Goal: Use online tool/utility: Use online tool/utility

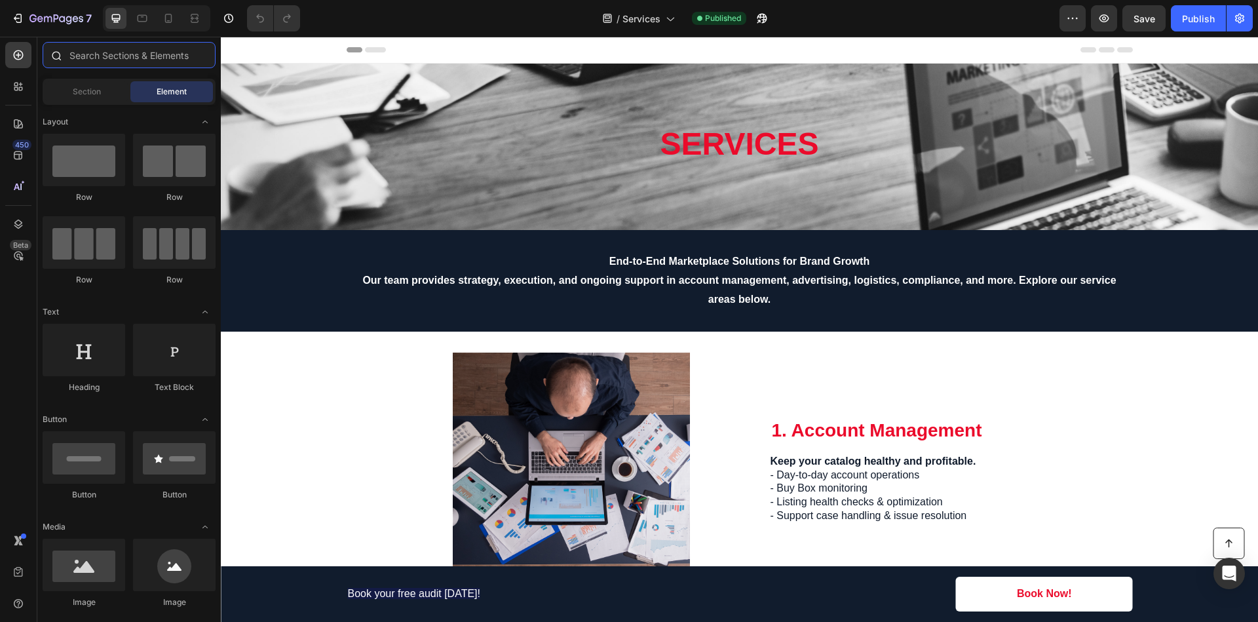
click at [110, 58] on input "text" at bounding box center [129, 55] width 173 height 26
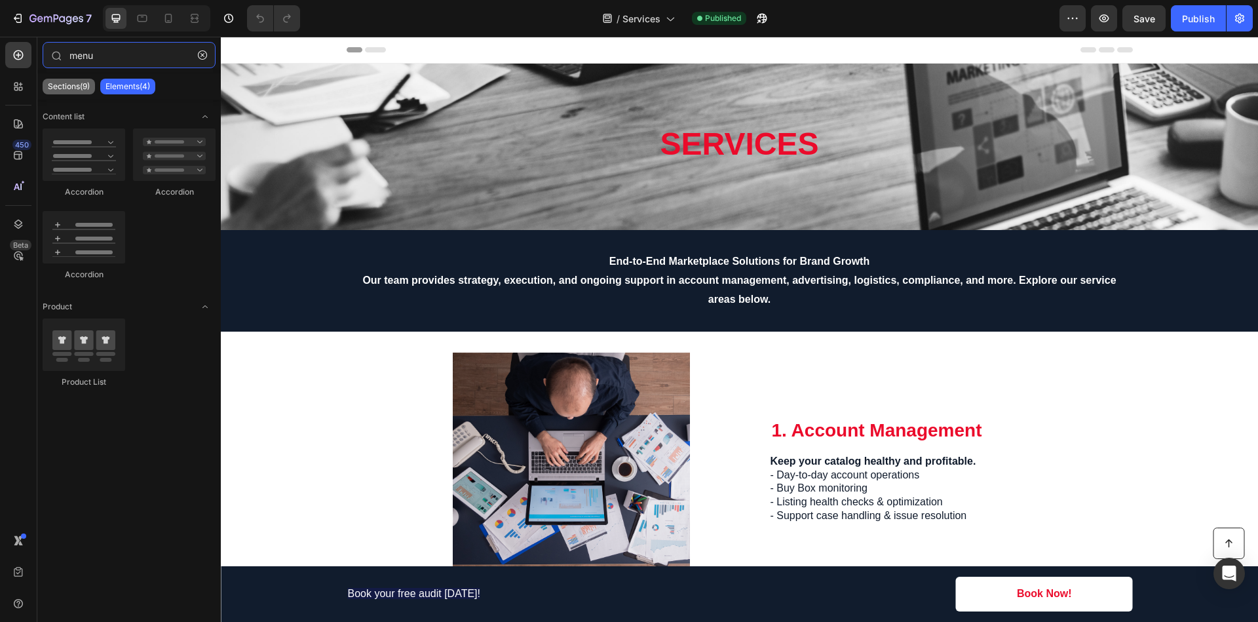
type input "menu"
click at [77, 87] on p "Sections(9)" at bounding box center [69, 86] width 42 height 10
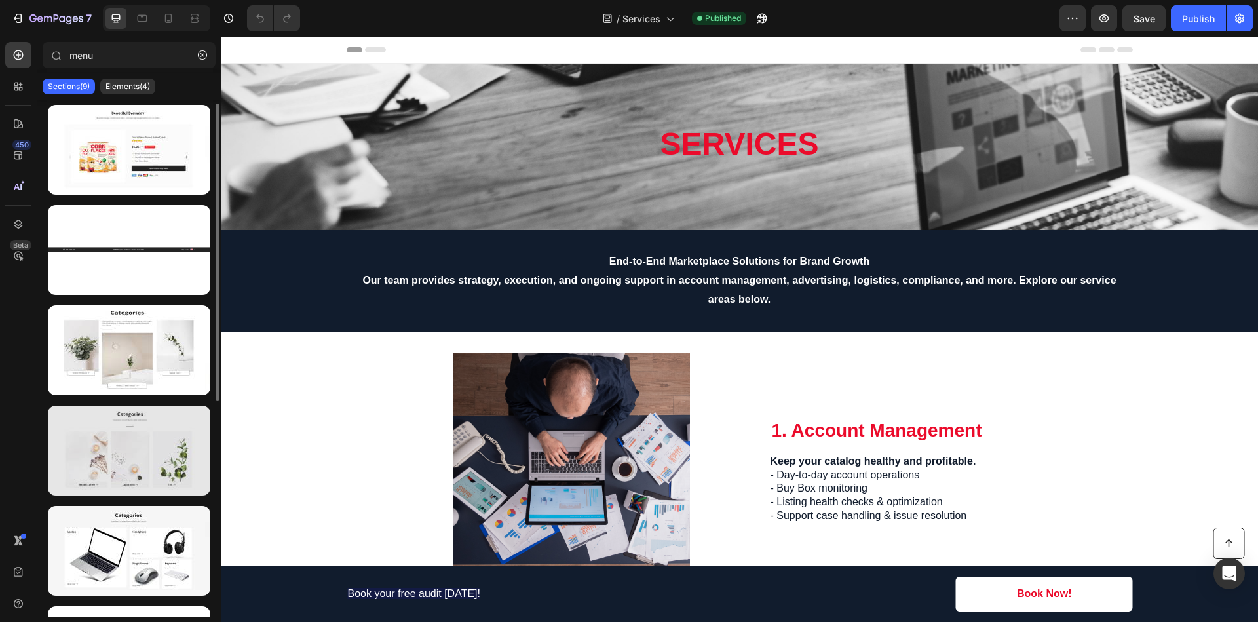
scroll to position [3, 0]
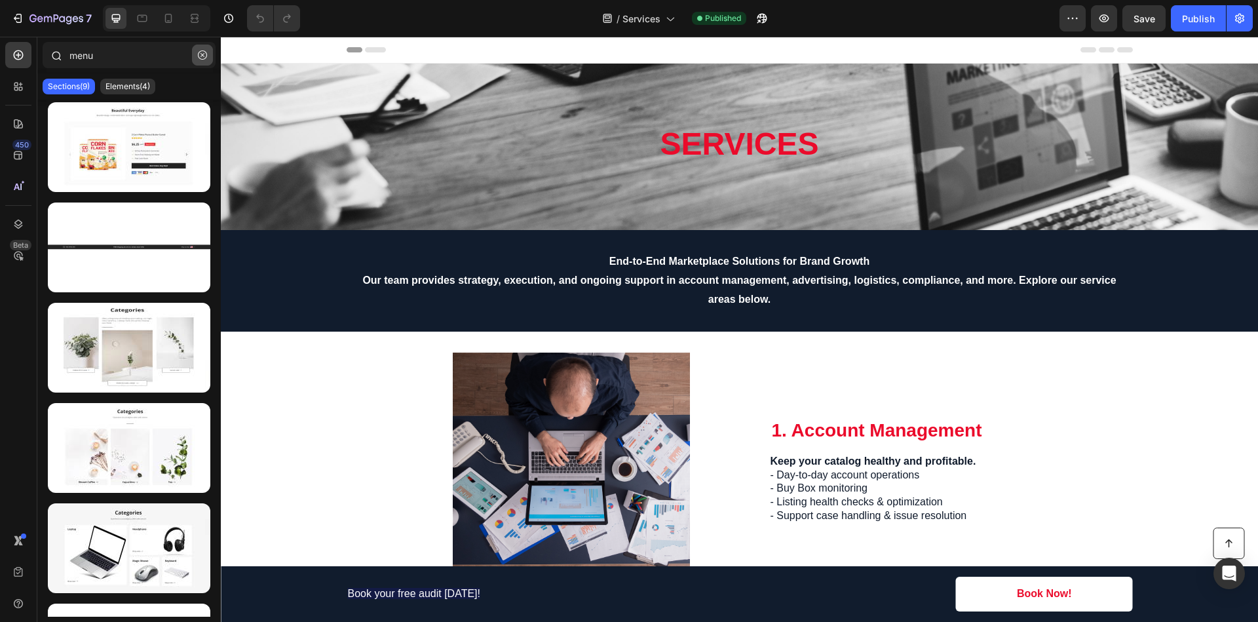
click at [205, 53] on icon "button" at bounding box center [202, 54] width 9 height 9
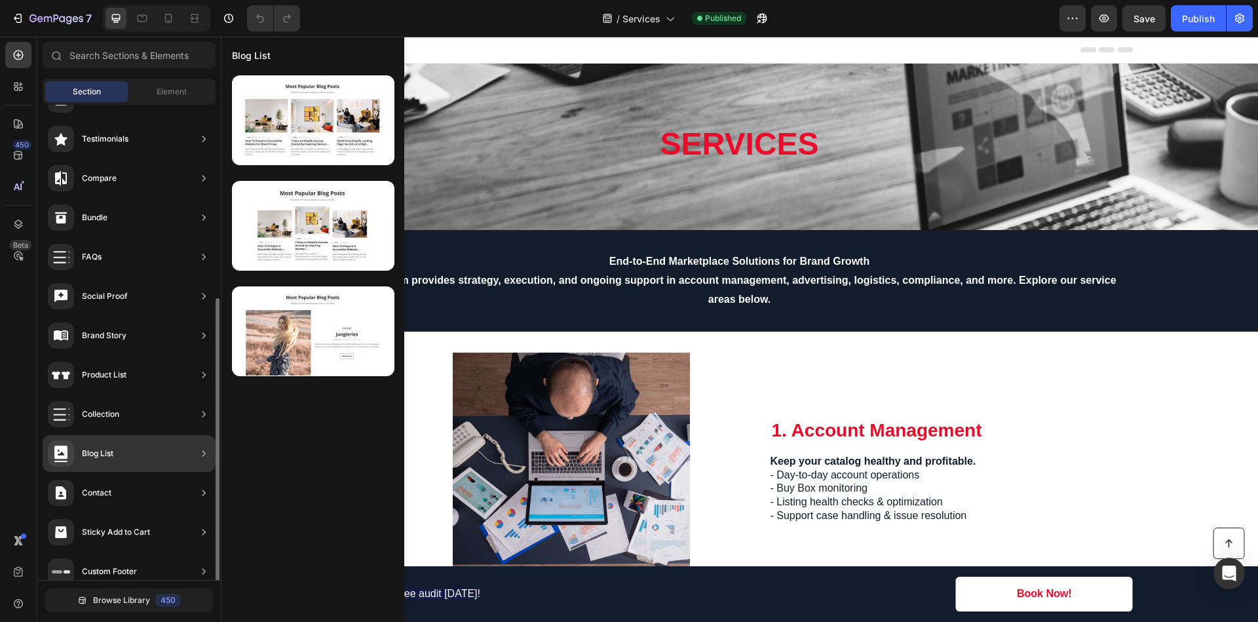
scroll to position [285, 0]
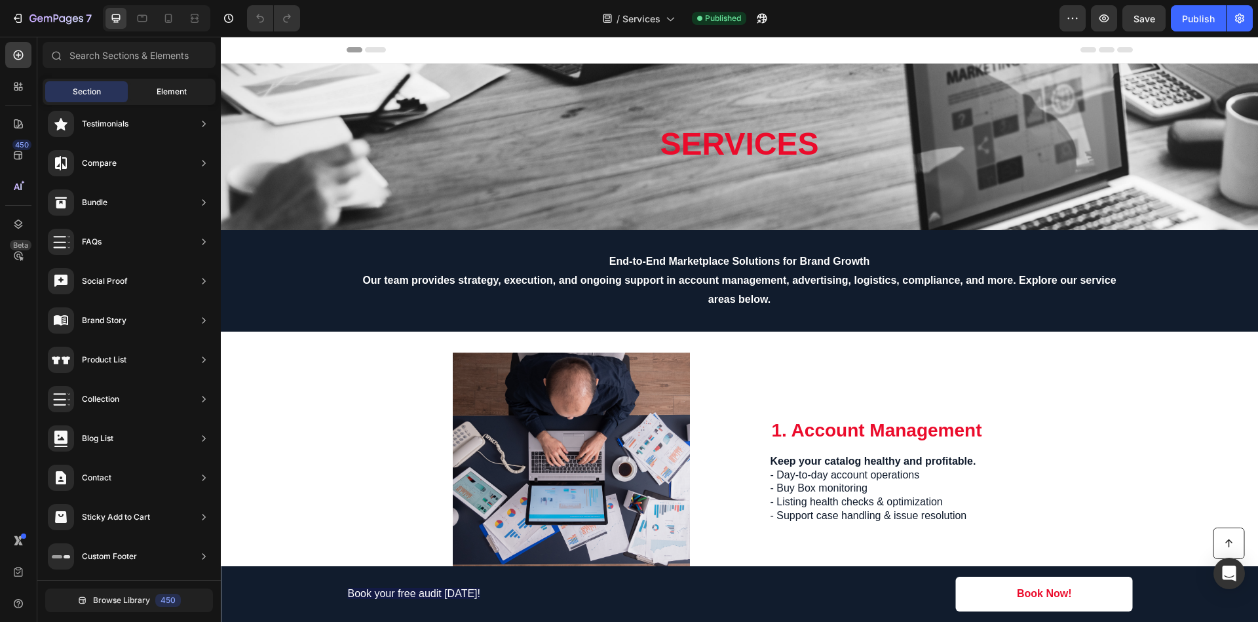
click at [165, 83] on div "Element" at bounding box center [171, 91] width 83 height 21
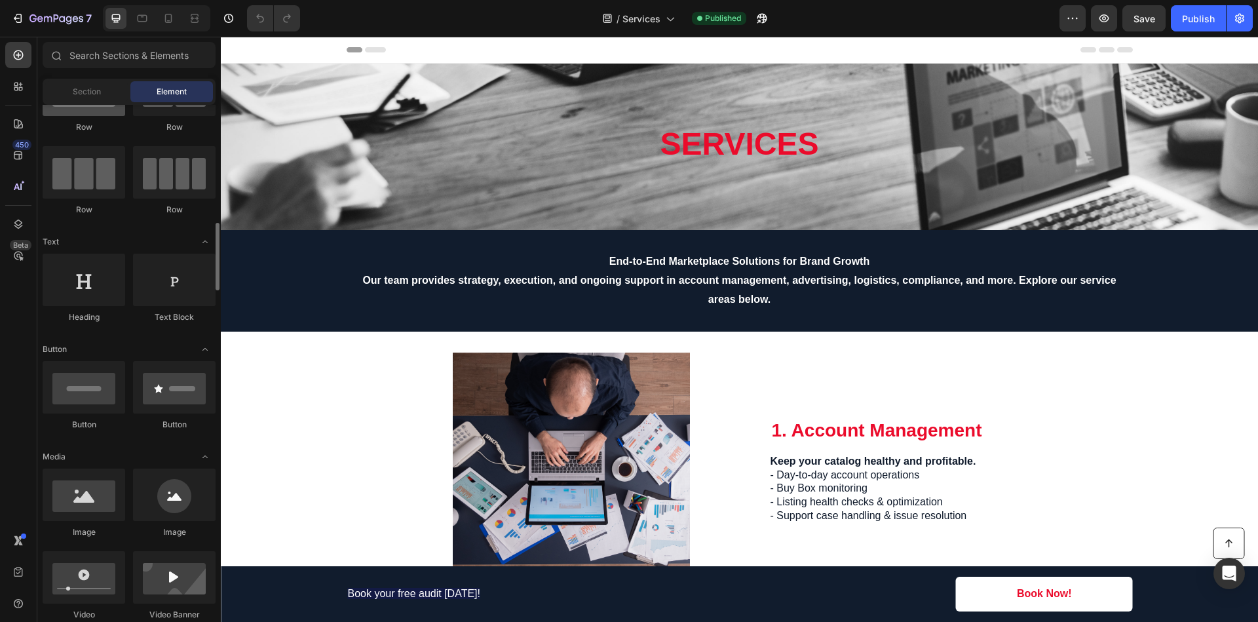
scroll to position [0, 0]
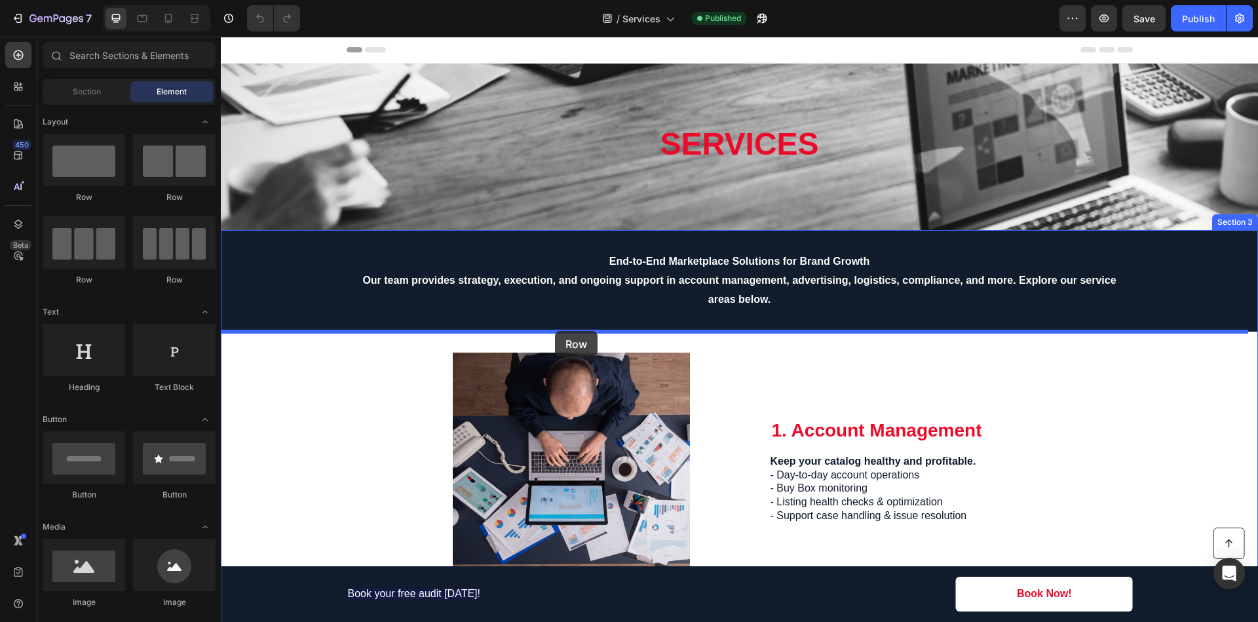
drag, startPoint x: 391, startPoint y: 281, endPoint x: 555, endPoint y: 331, distance: 171.8
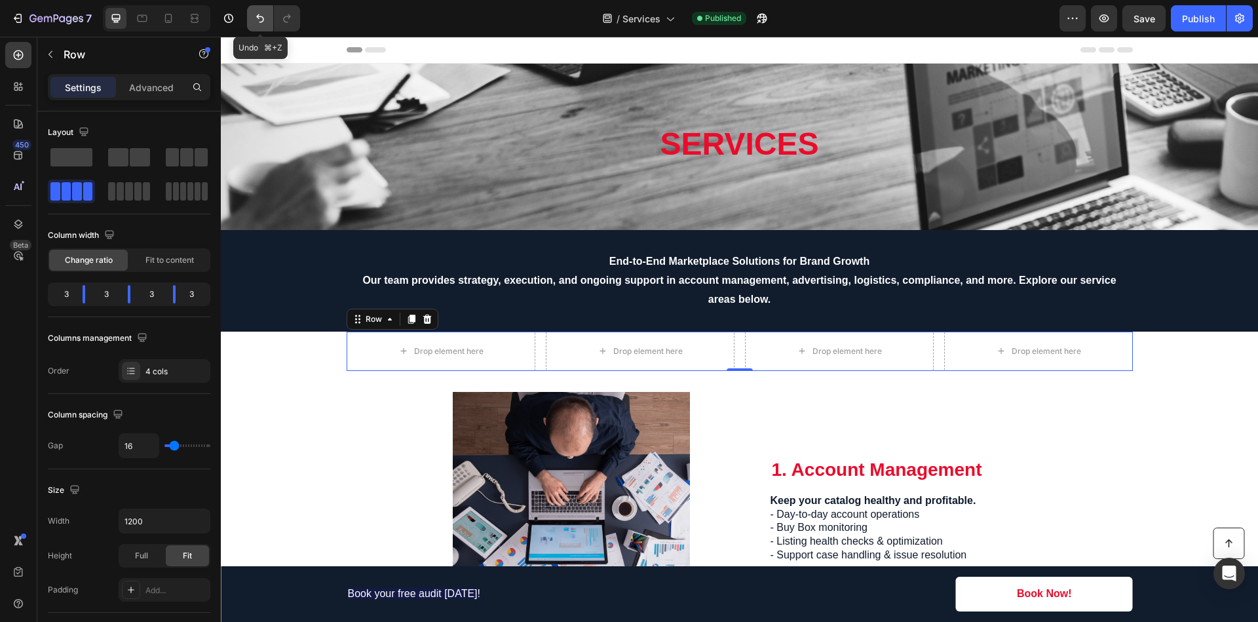
click at [256, 12] on icon "Undo/Redo" at bounding box center [260, 18] width 13 height 13
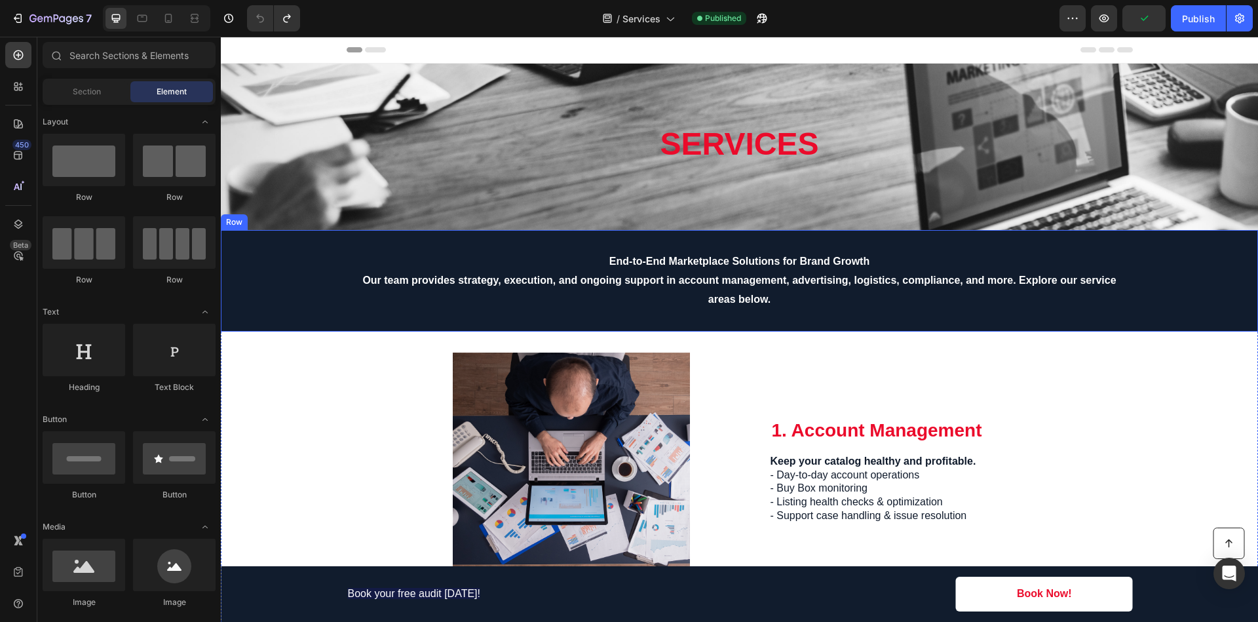
click at [1238, 237] on div "End-to-End Marketplace Solutions for Brand Growth Our team provides strategy, e…" at bounding box center [739, 280] width 1037 height 101
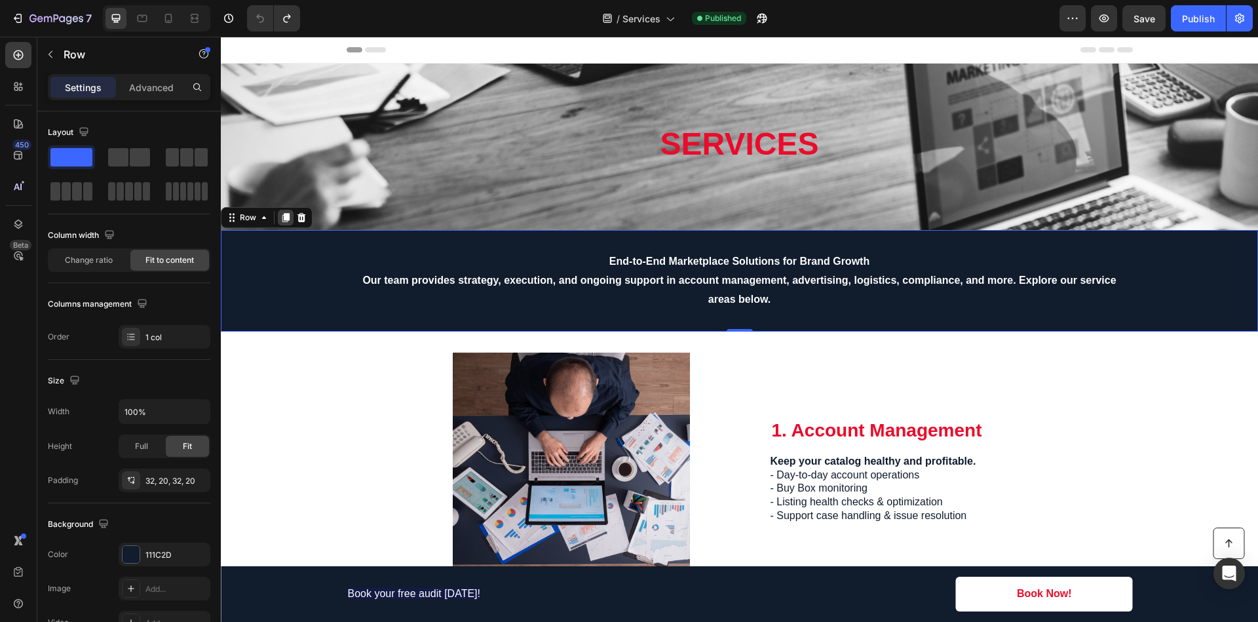
click at [285, 218] on icon at bounding box center [285, 218] width 7 height 9
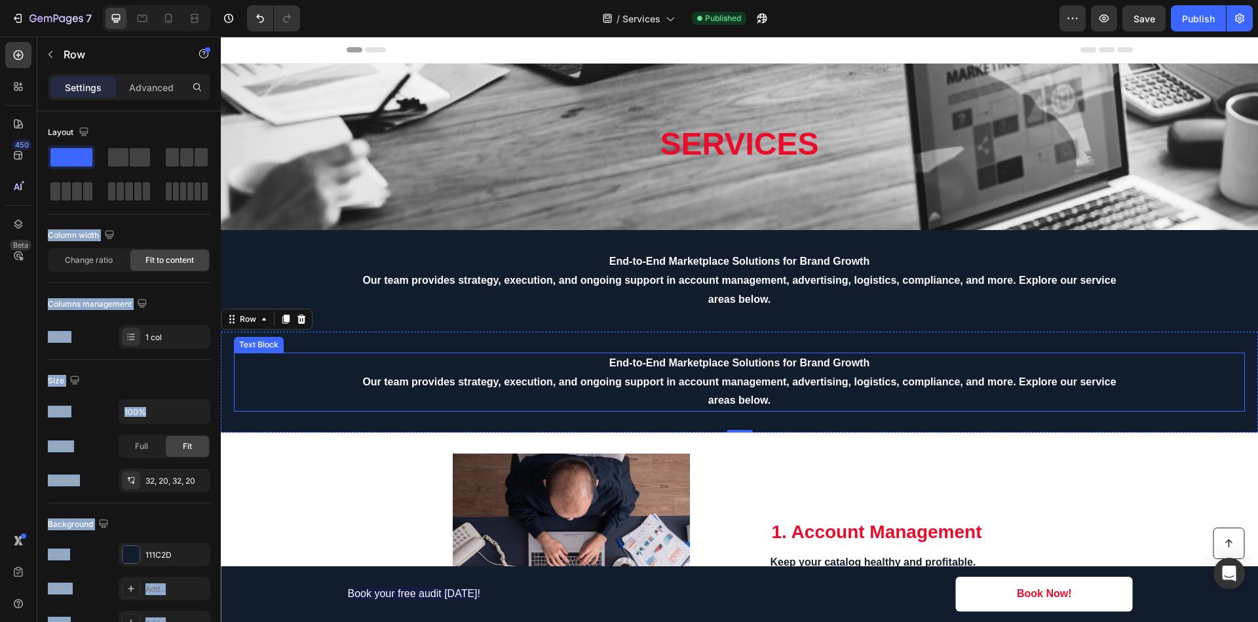
drag, startPoint x: 396, startPoint y: 224, endPoint x: 279, endPoint y: 370, distance: 186.4
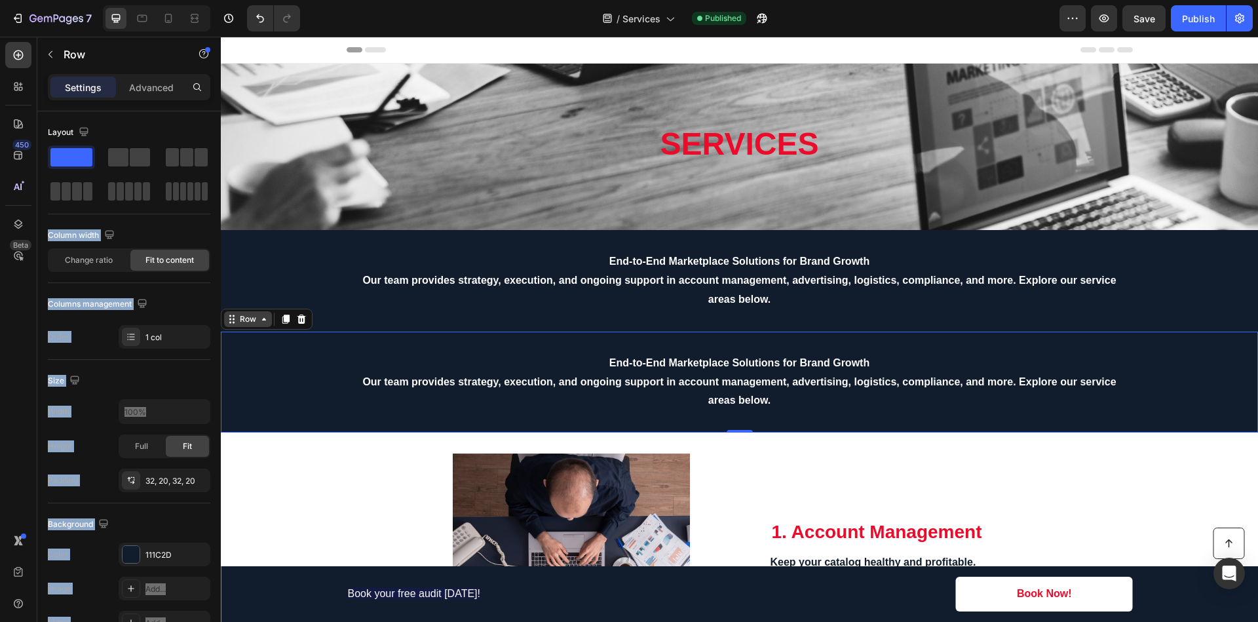
click at [263, 320] on icon at bounding box center [264, 319] width 10 height 10
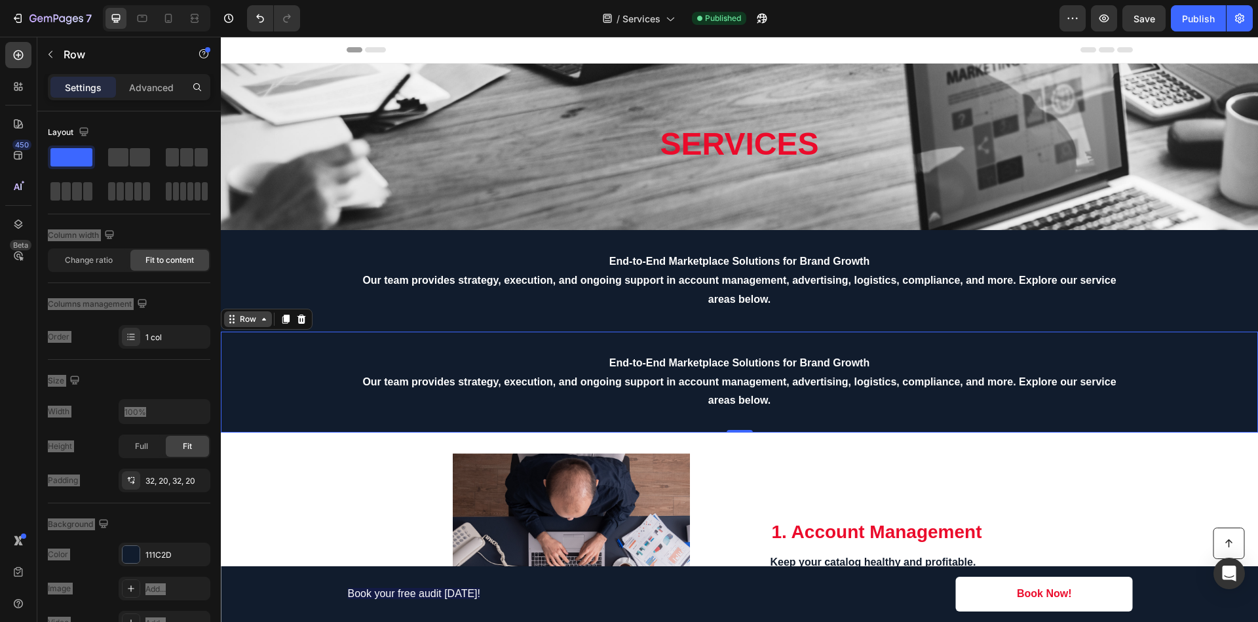
click at [262, 324] on icon at bounding box center [264, 319] width 10 height 10
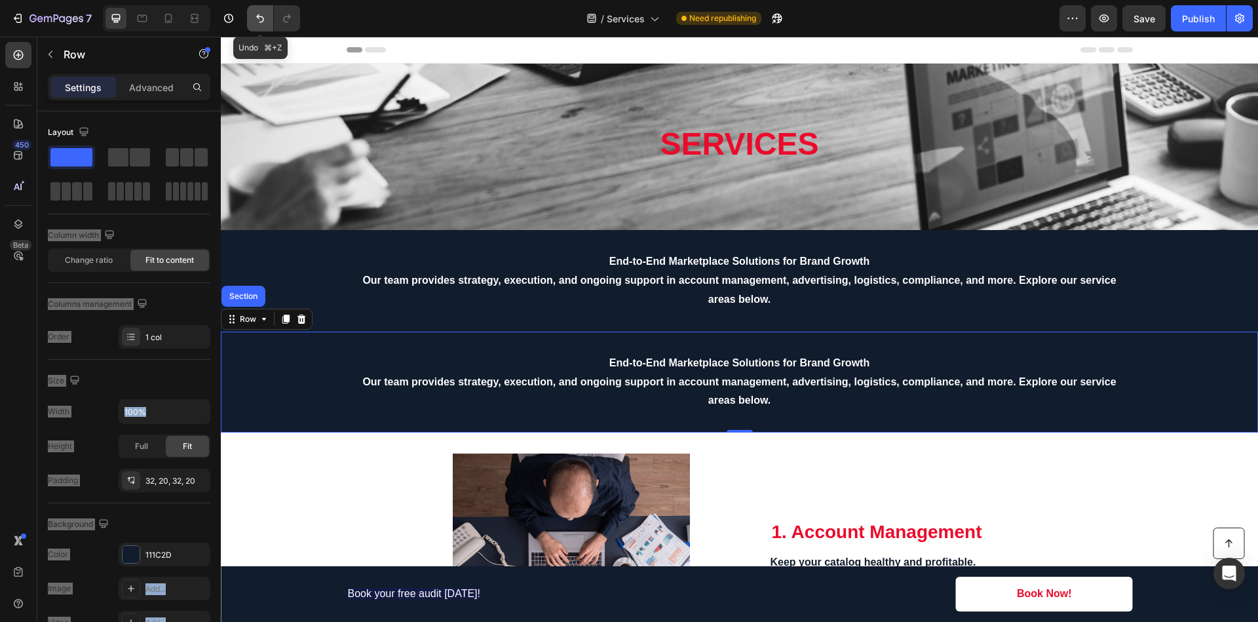
click at [263, 24] on icon "Undo/Redo" at bounding box center [260, 18] width 13 height 13
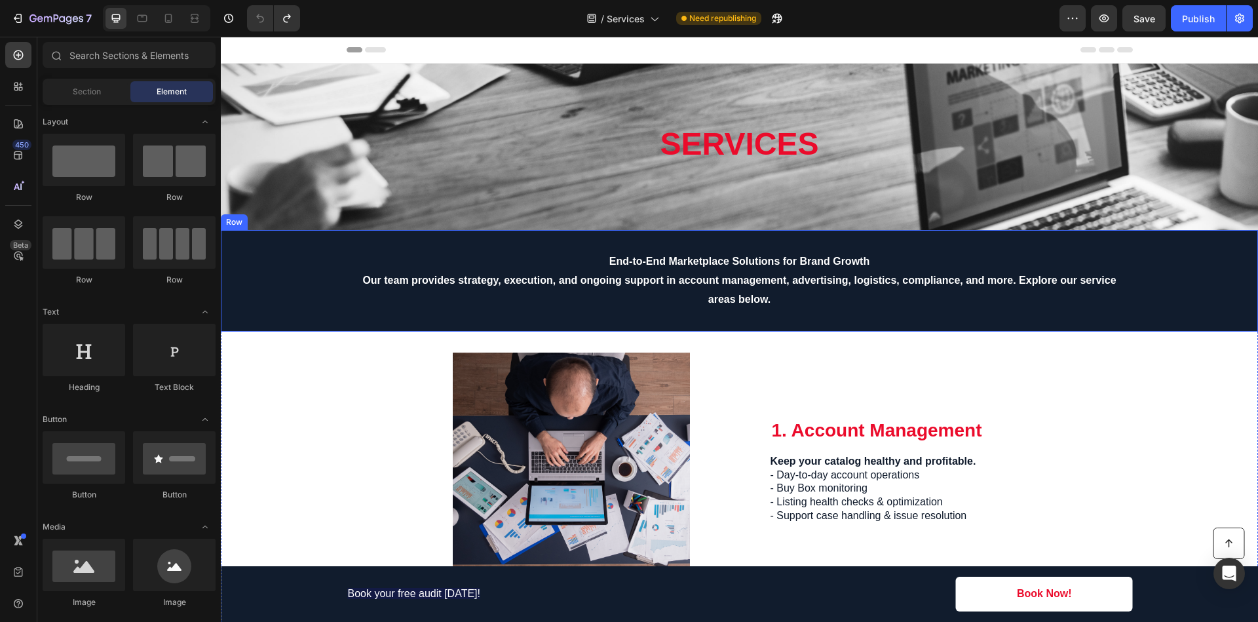
click at [235, 227] on div "Row" at bounding box center [234, 222] width 27 height 16
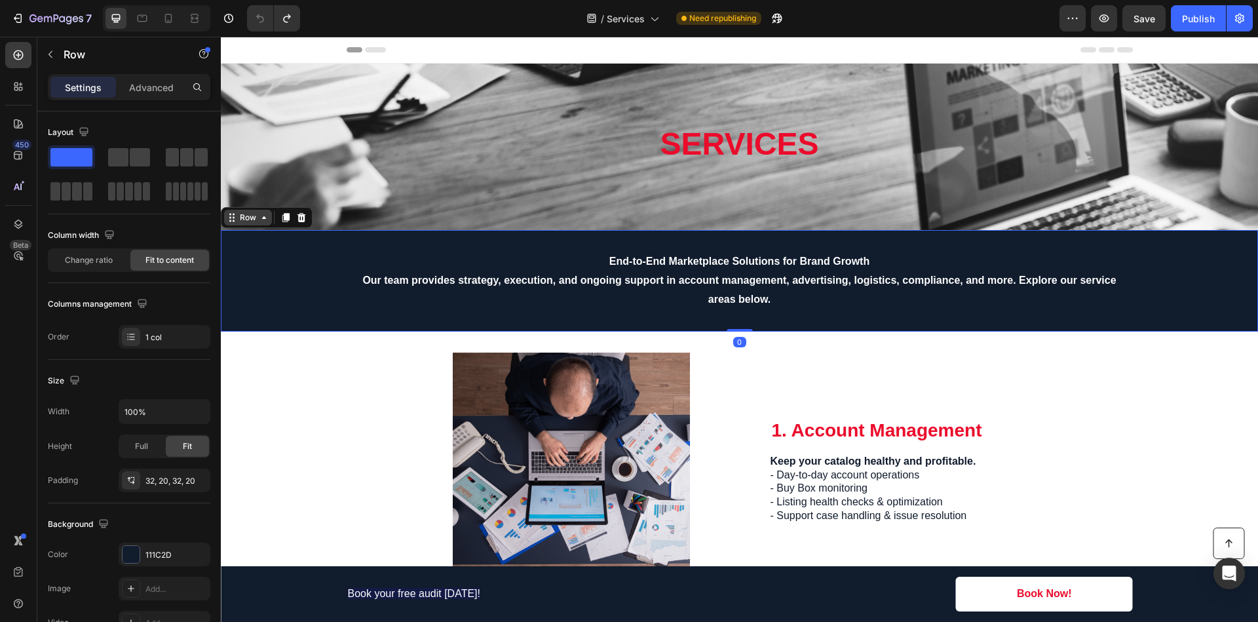
click at [267, 218] on icon at bounding box center [264, 217] width 10 height 10
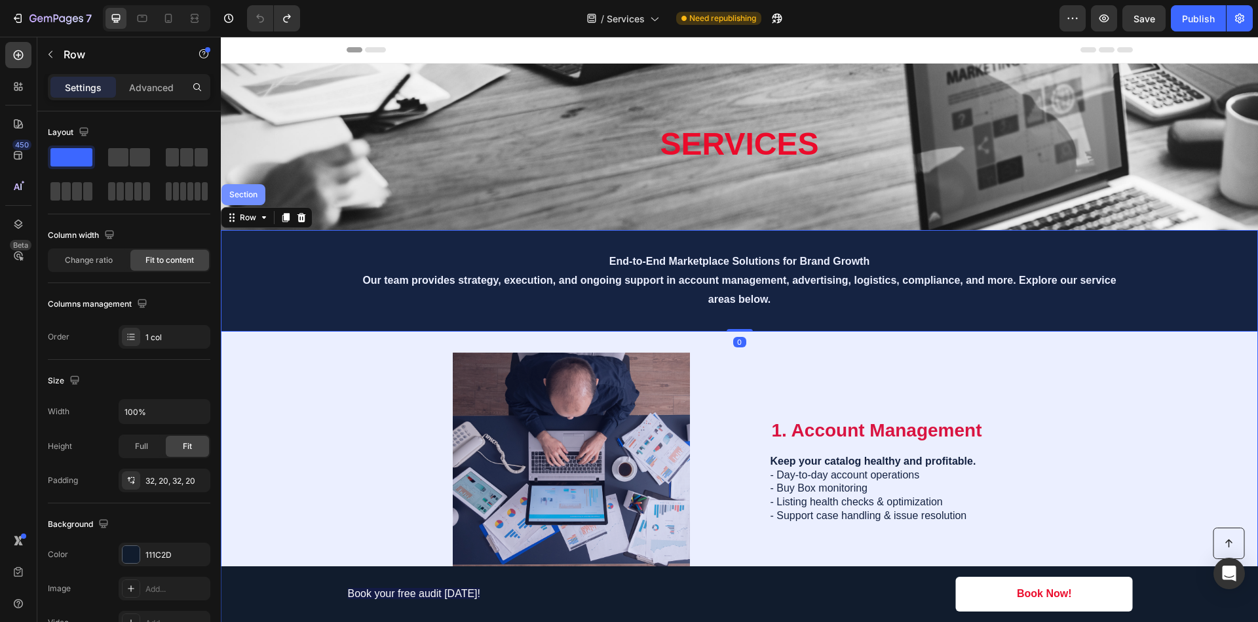
click at [250, 196] on div "Section" at bounding box center [243, 195] width 33 height 8
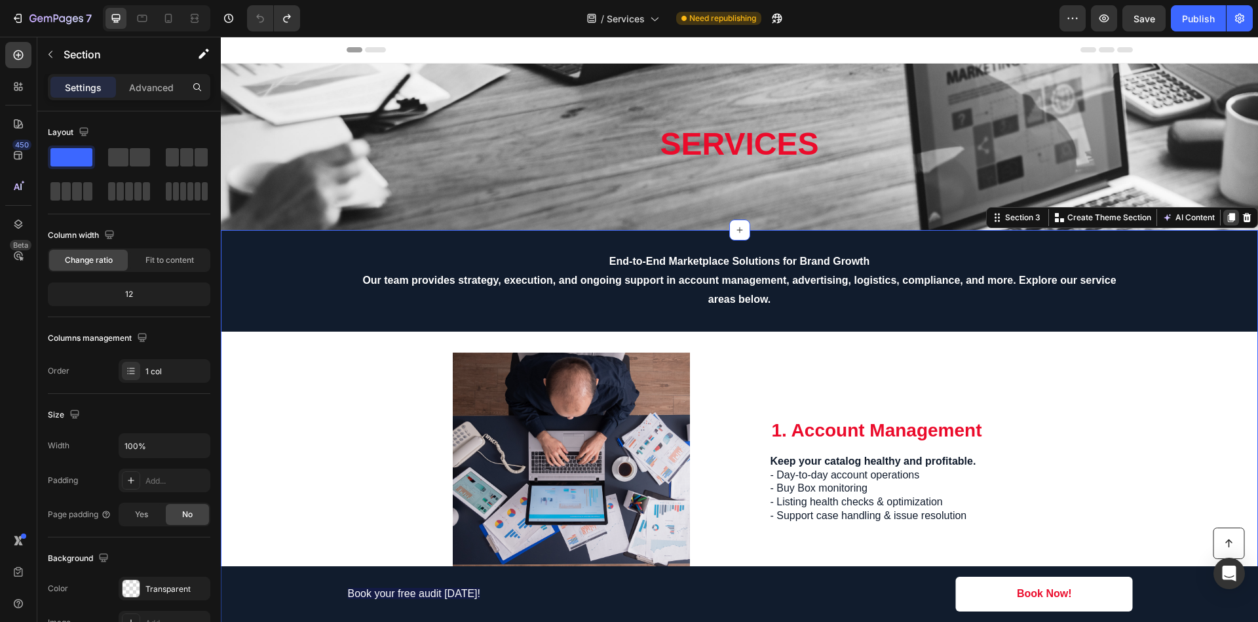
click at [1226, 218] on icon at bounding box center [1231, 217] width 10 height 10
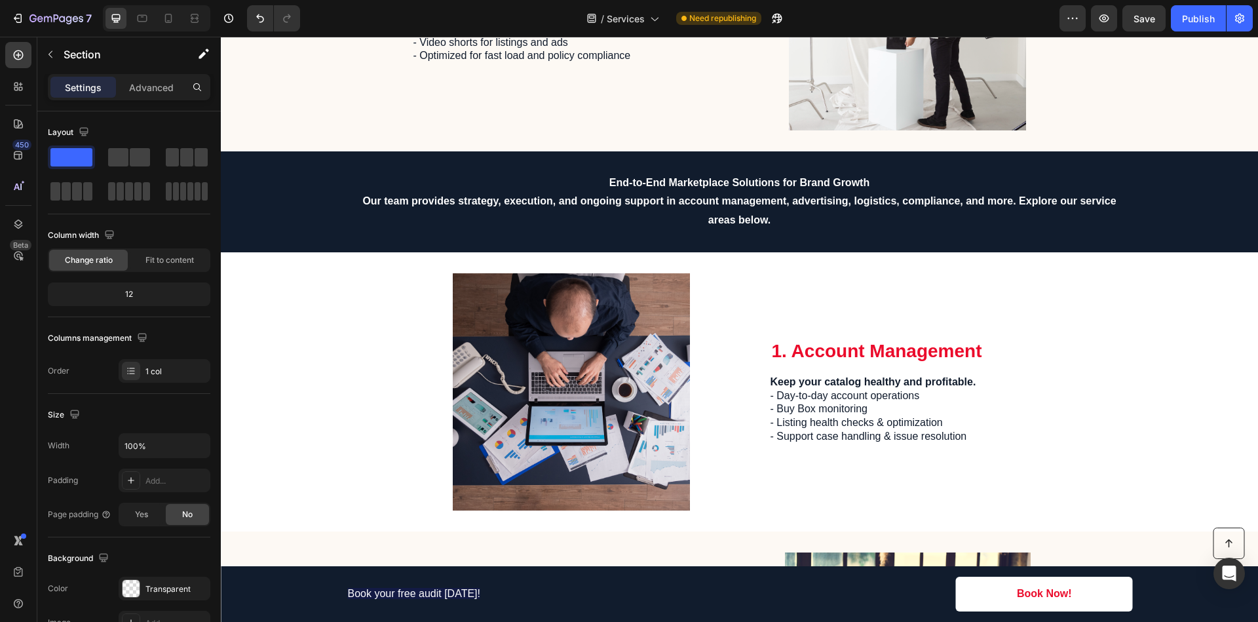
scroll to position [1312, 0]
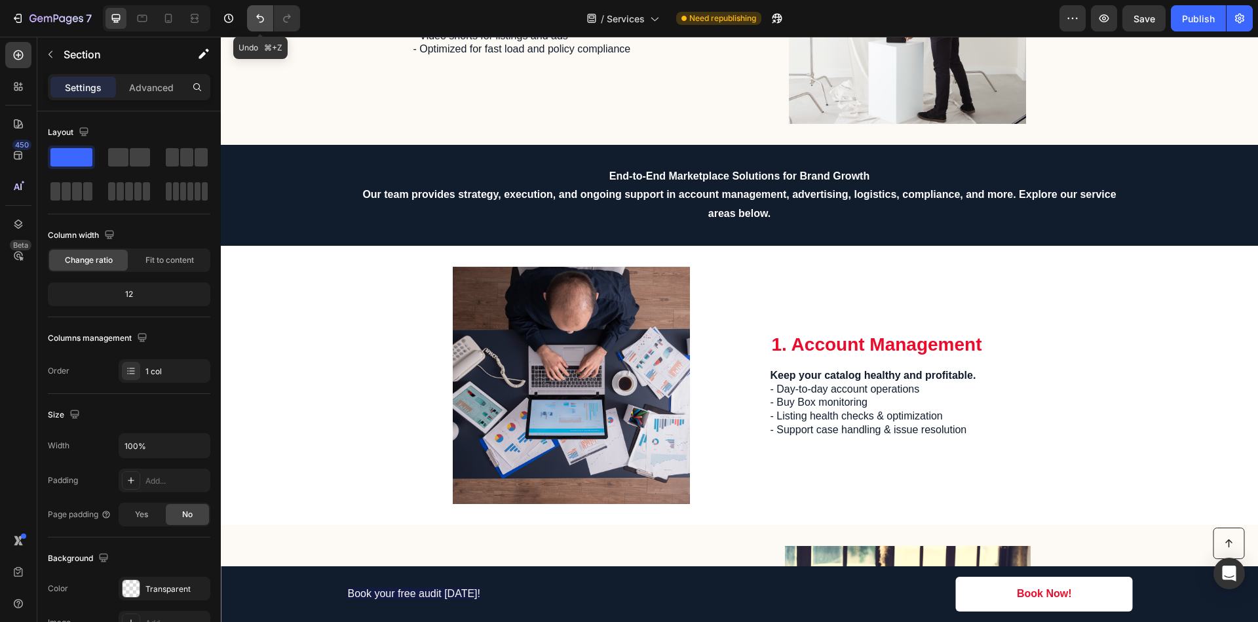
click at [261, 26] on button "Undo/Redo" at bounding box center [260, 18] width 26 height 26
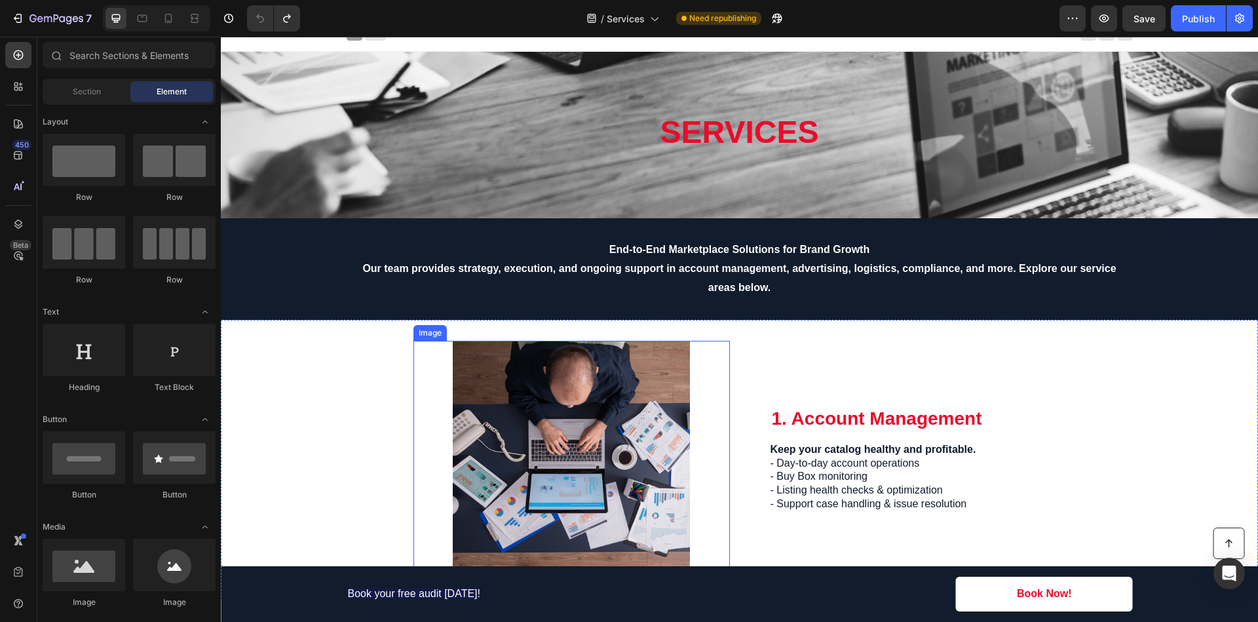
scroll to position [0, 0]
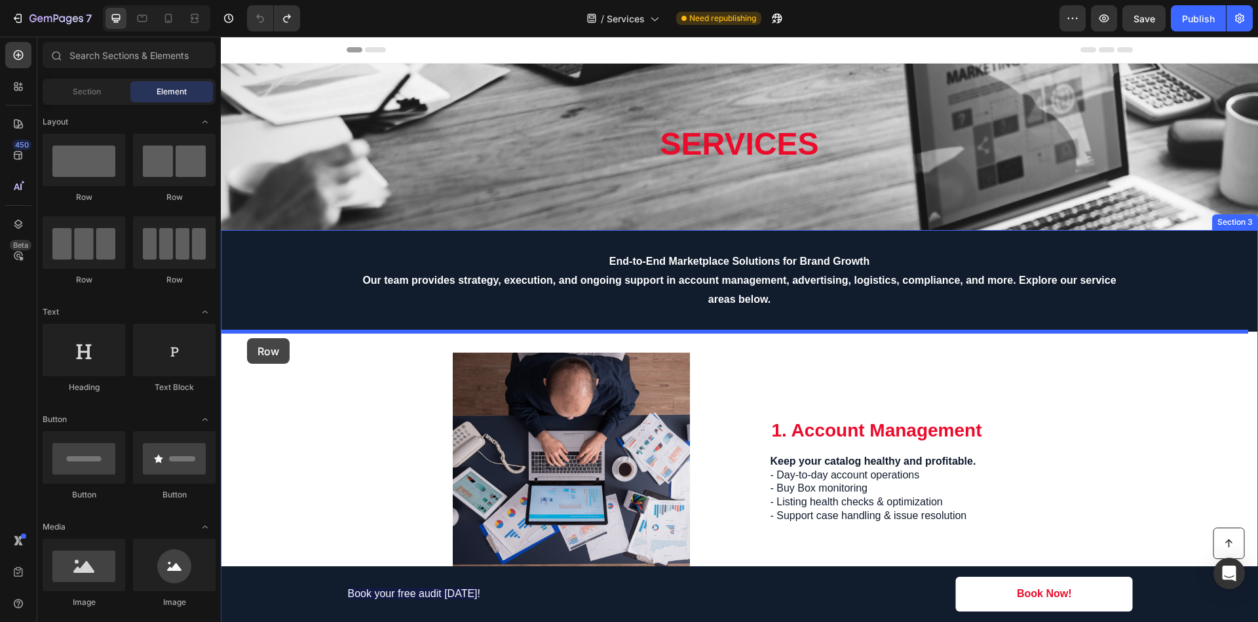
drag, startPoint x: 320, startPoint y: 209, endPoint x: 247, endPoint y: 338, distance: 148.5
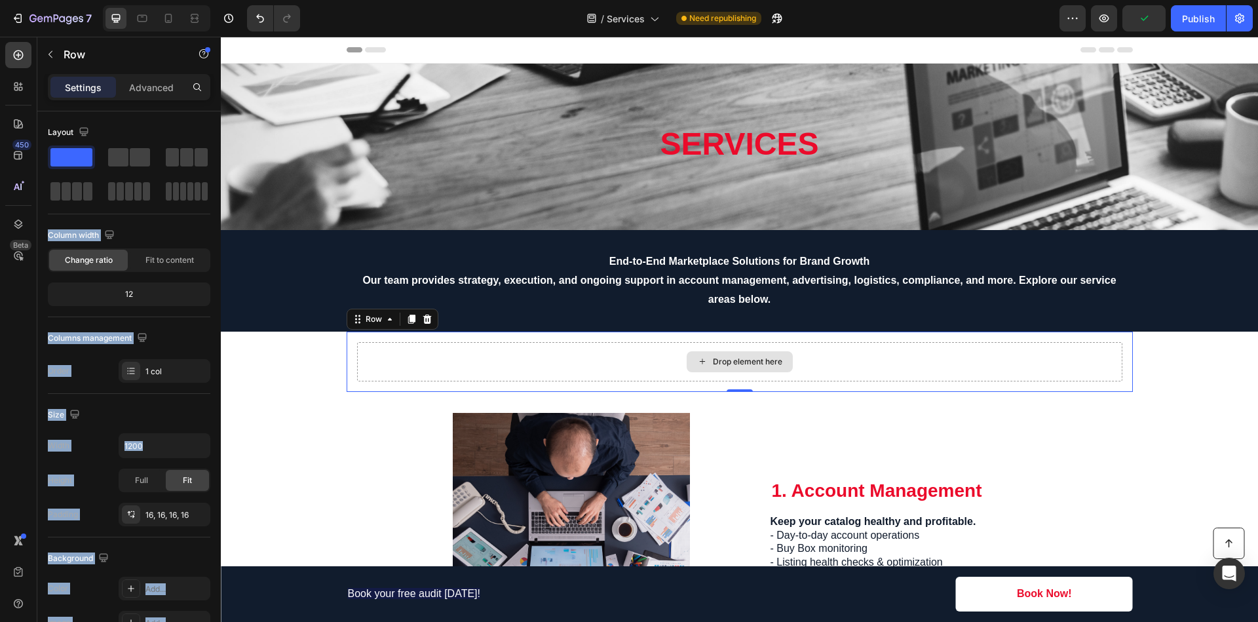
drag, startPoint x: 411, startPoint y: 228, endPoint x: 392, endPoint y: 334, distance: 107.2
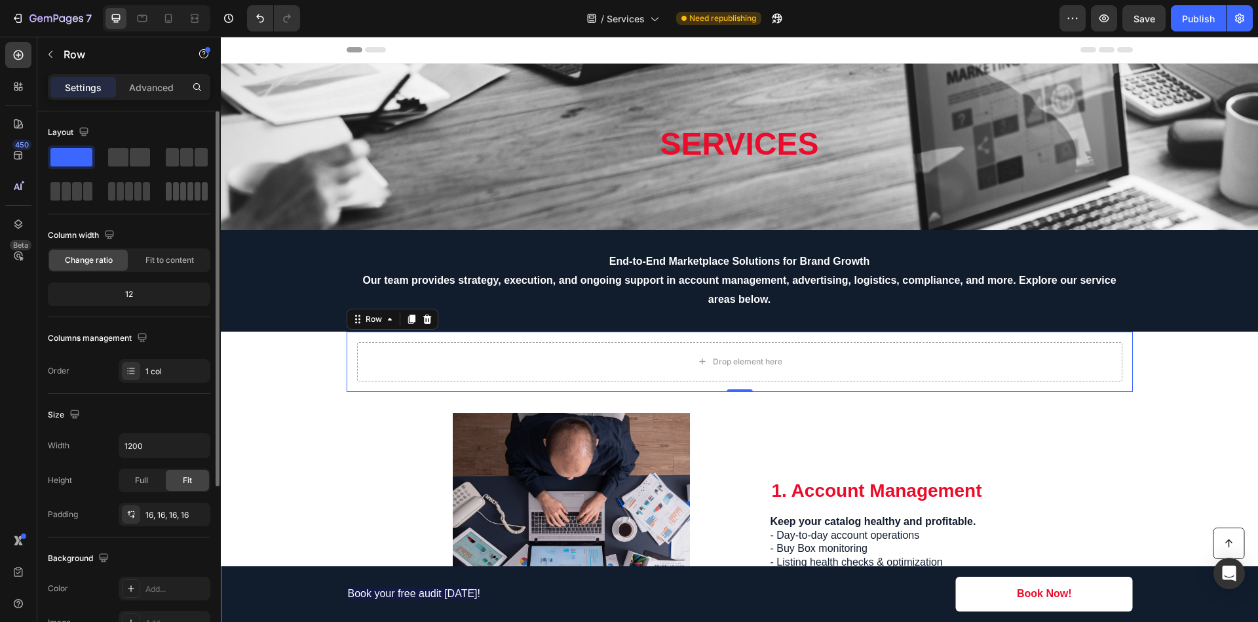
click at [182, 187] on span at bounding box center [183, 191] width 6 height 18
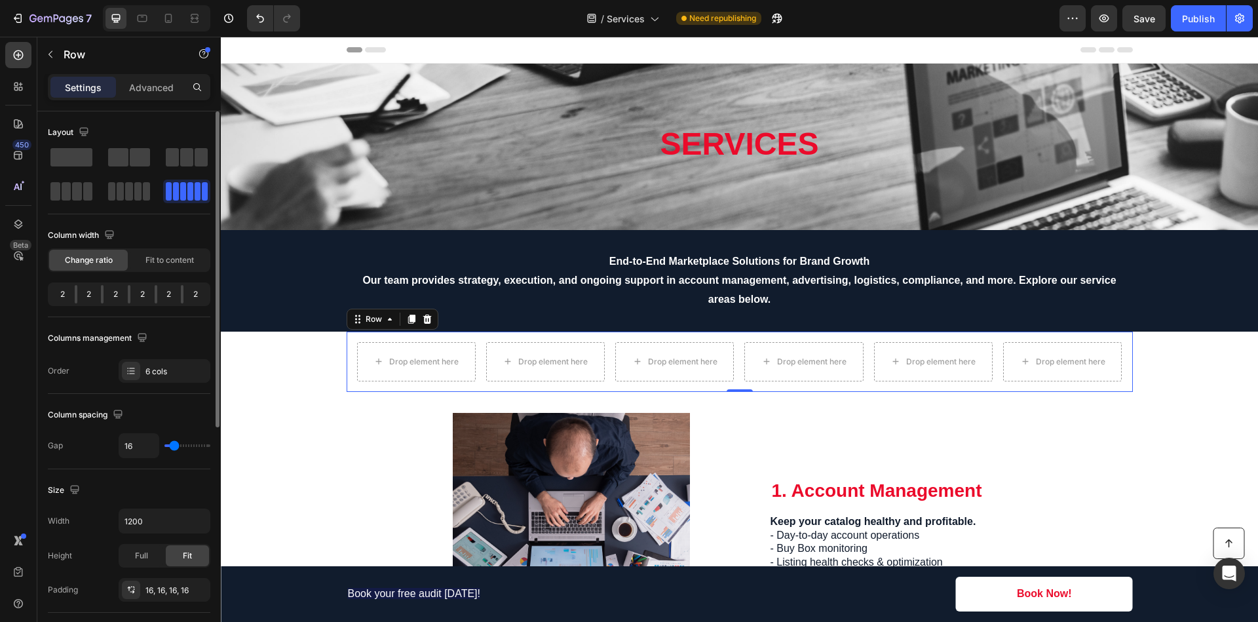
click at [183, 192] on span at bounding box center [183, 191] width 6 height 18
click at [75, 297] on div at bounding box center [76, 294] width 3 height 18
click at [67, 294] on div "2 2 2 2 2 2" at bounding box center [129, 294] width 162 height 24
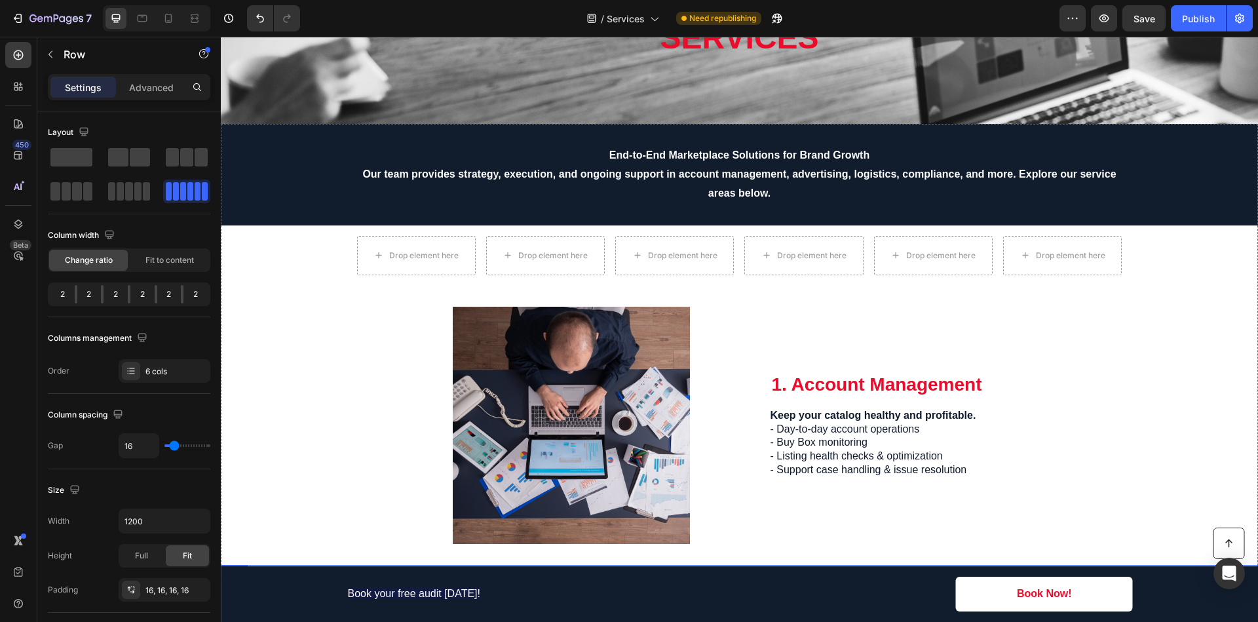
scroll to position [131, 0]
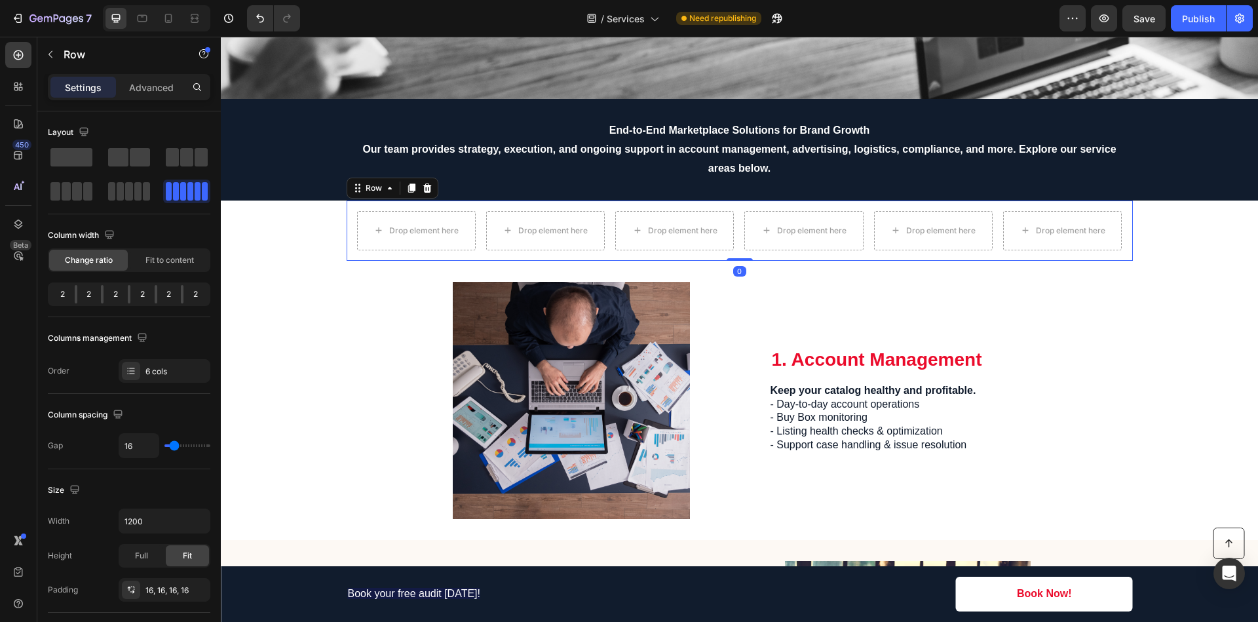
click at [347, 211] on div "Drop element here Drop element here Drop element here Drop element here Drop el…" at bounding box center [740, 230] width 786 height 60
click at [385, 190] on icon at bounding box center [390, 188] width 10 height 10
click at [406, 189] on icon at bounding box center [411, 188] width 10 height 10
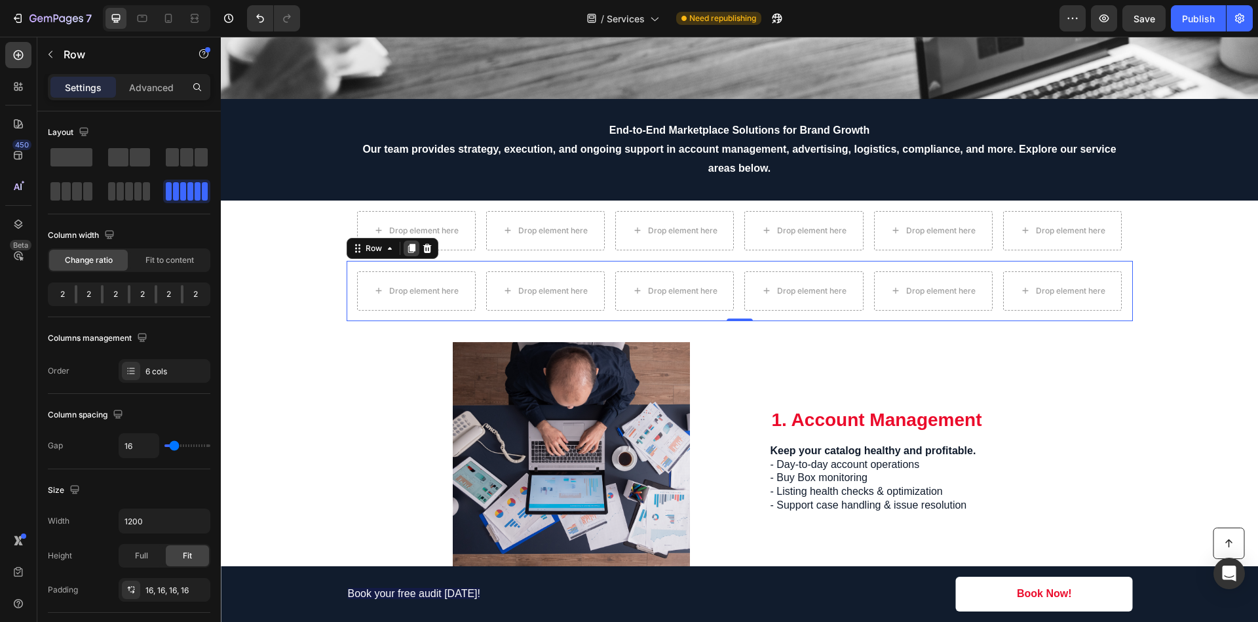
click at [408, 244] on icon at bounding box center [411, 248] width 7 height 9
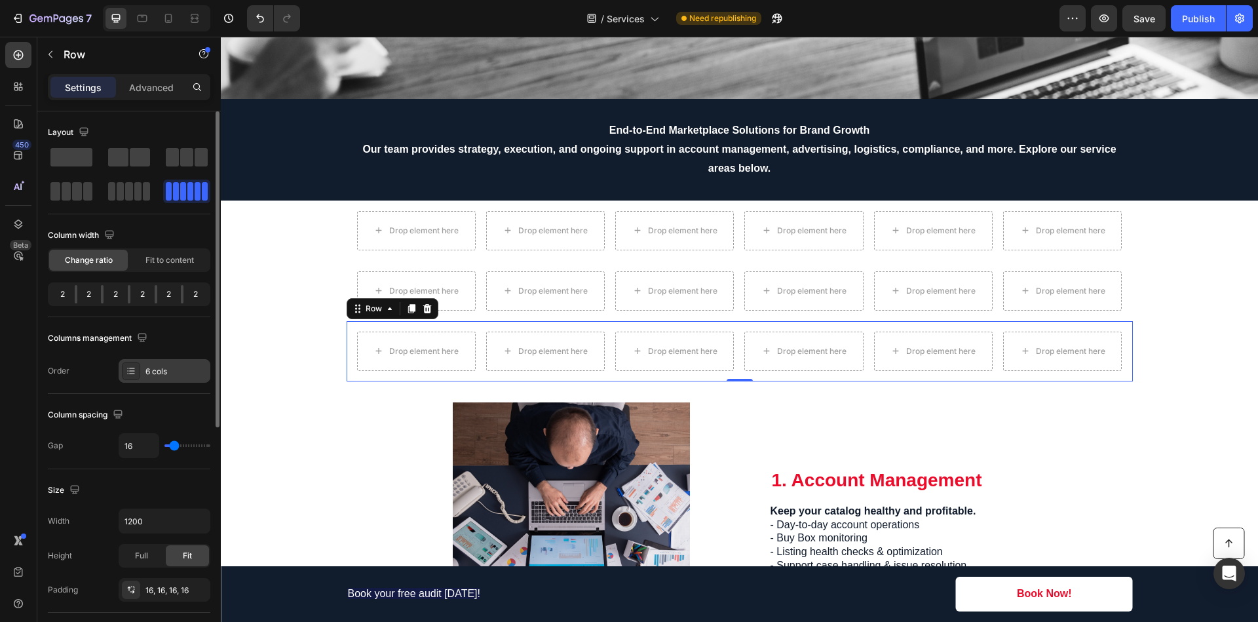
click at [136, 373] on icon at bounding box center [131, 371] width 10 height 10
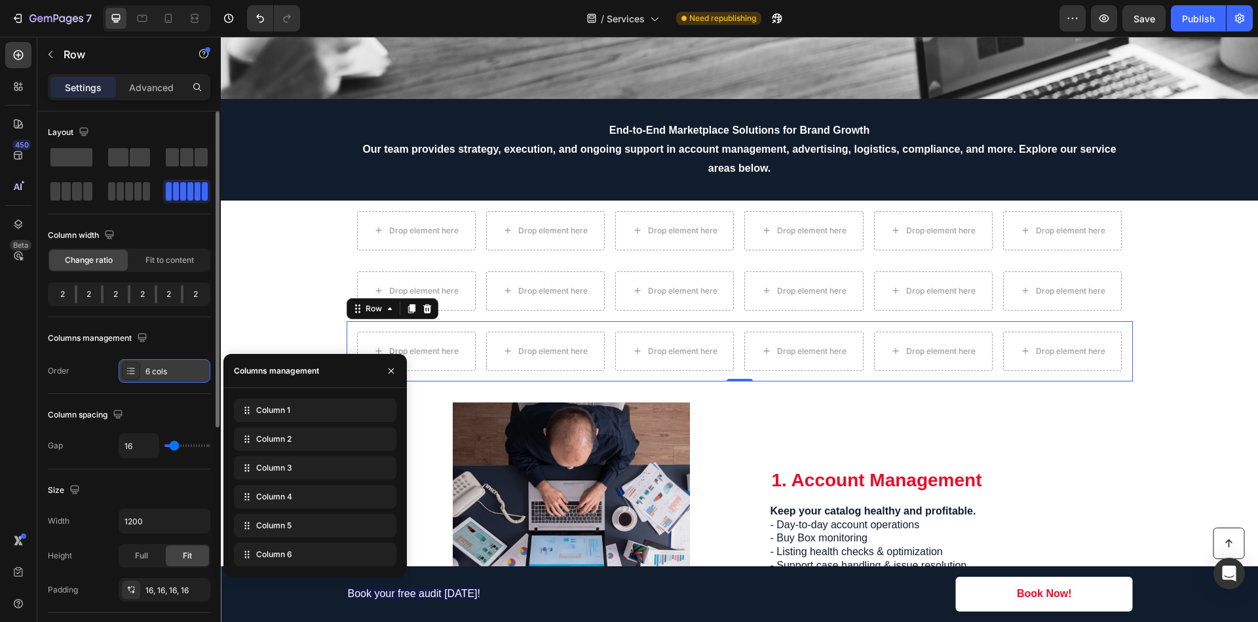
click at [136, 373] on icon at bounding box center [131, 371] width 10 height 10
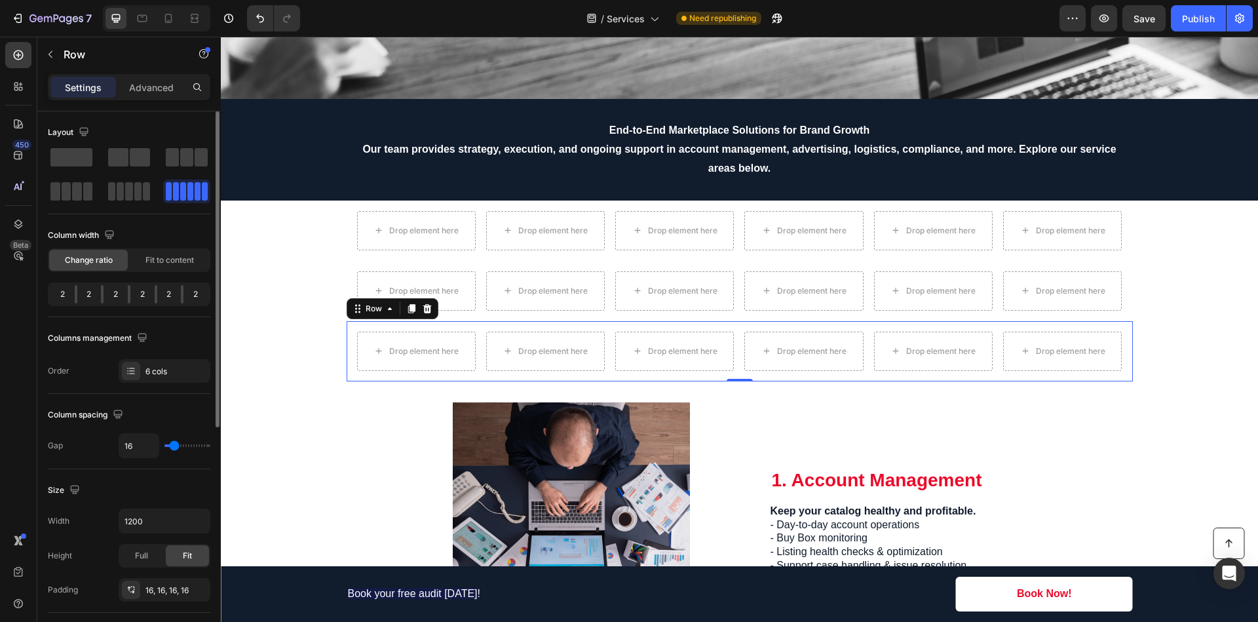
type input "12"
type input "11"
type input "10"
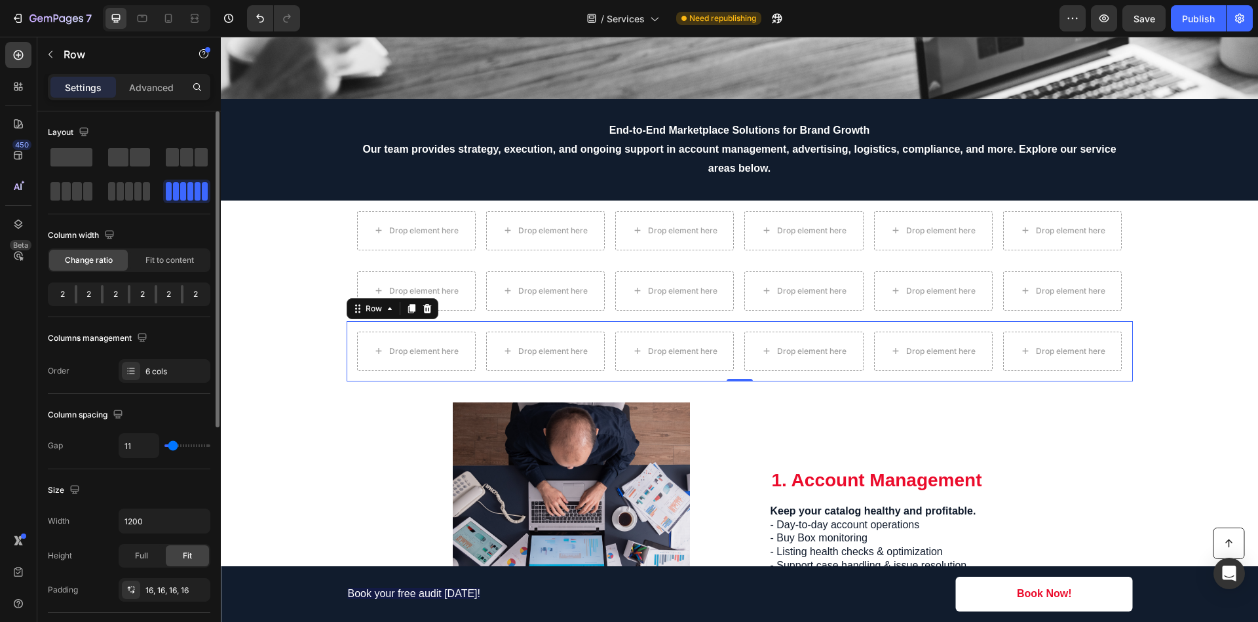
type input "10"
type input "0"
type input "38"
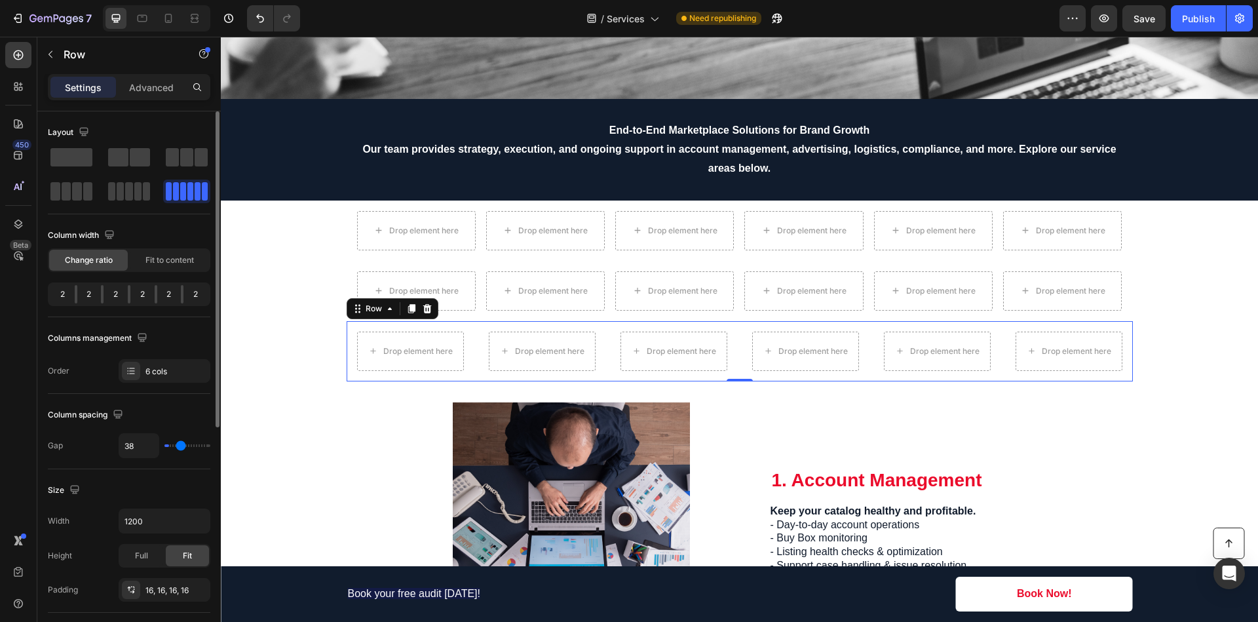
type input "42"
type input "45"
type input "49"
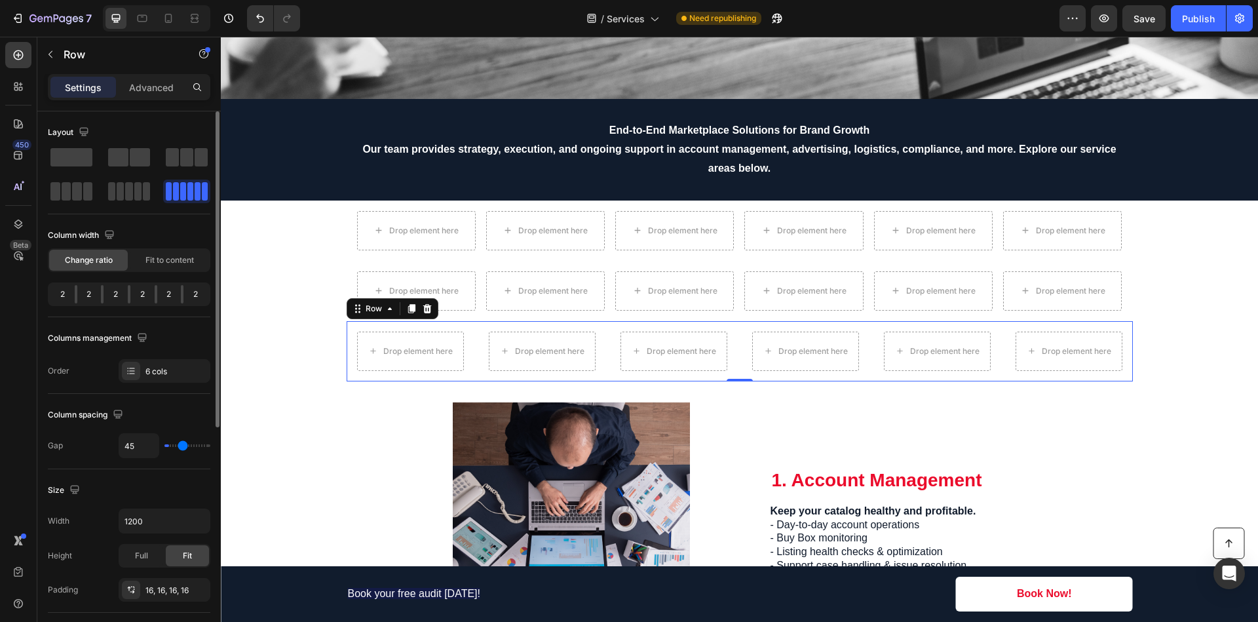
type input "49"
type input "52"
type input "55"
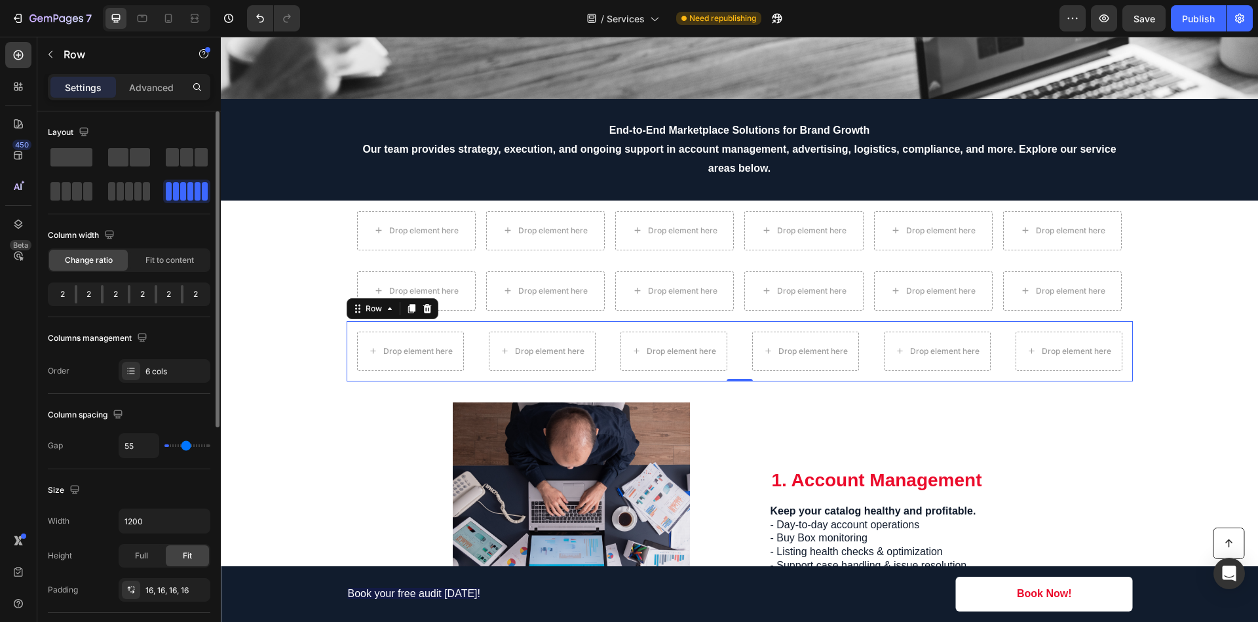
type input "58"
type input "61"
type input "63"
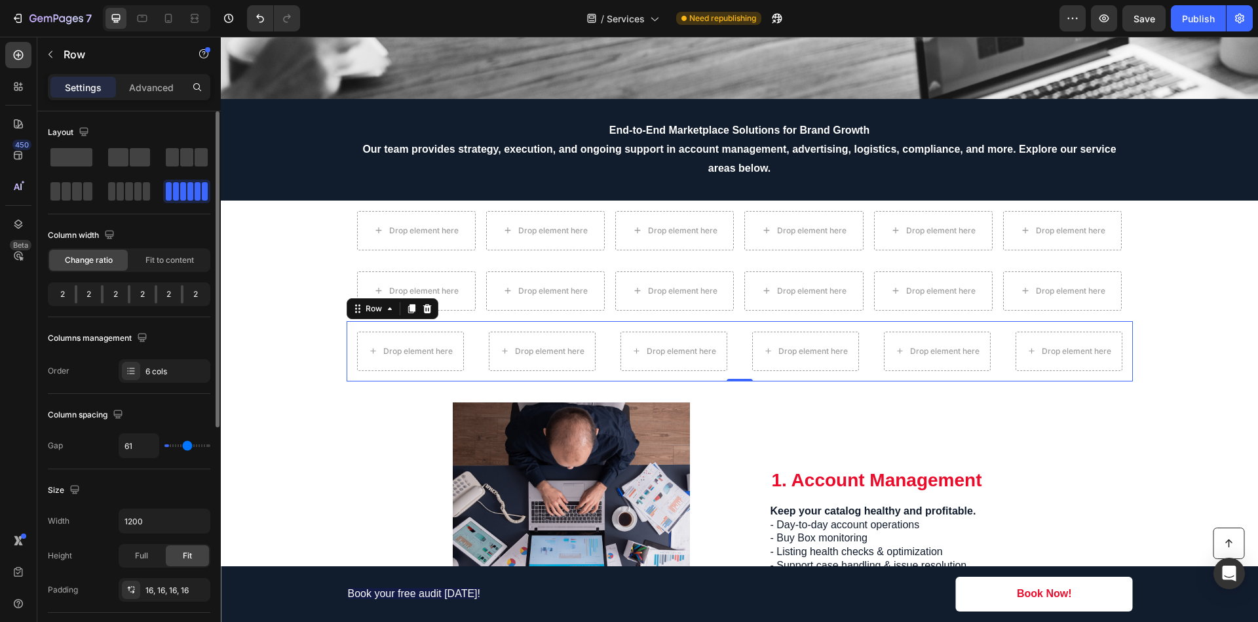
type input "63"
type input "65"
type input "68"
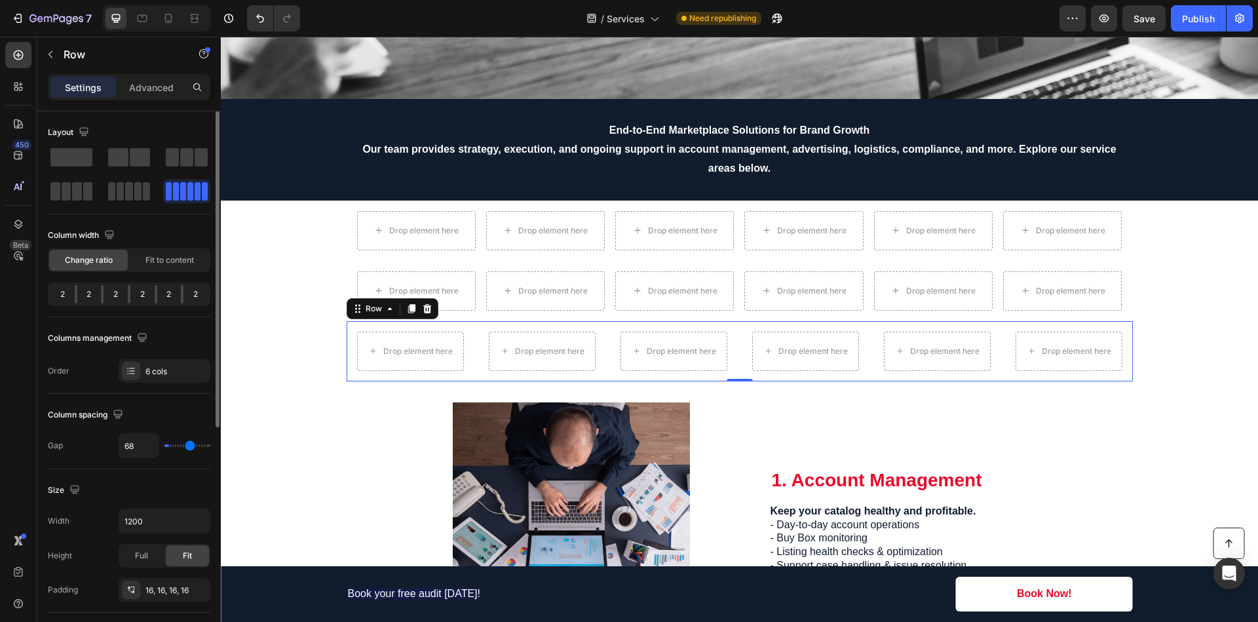
type input "71"
type input "75"
type input "77"
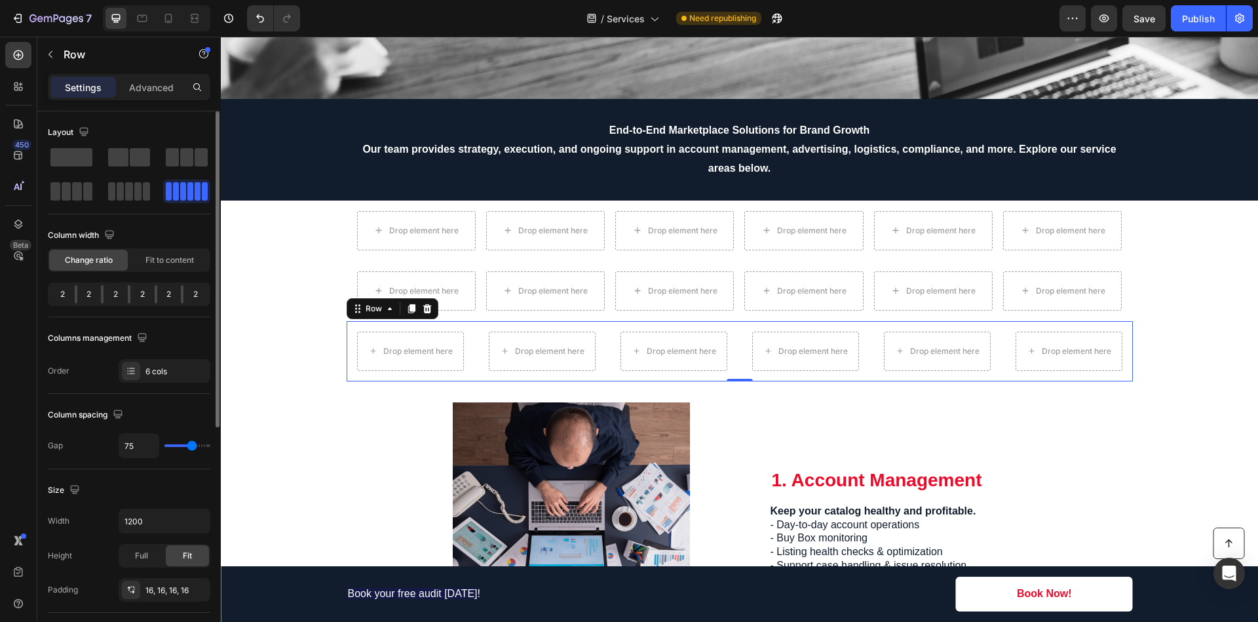
type input "77"
type input "80"
type input "82"
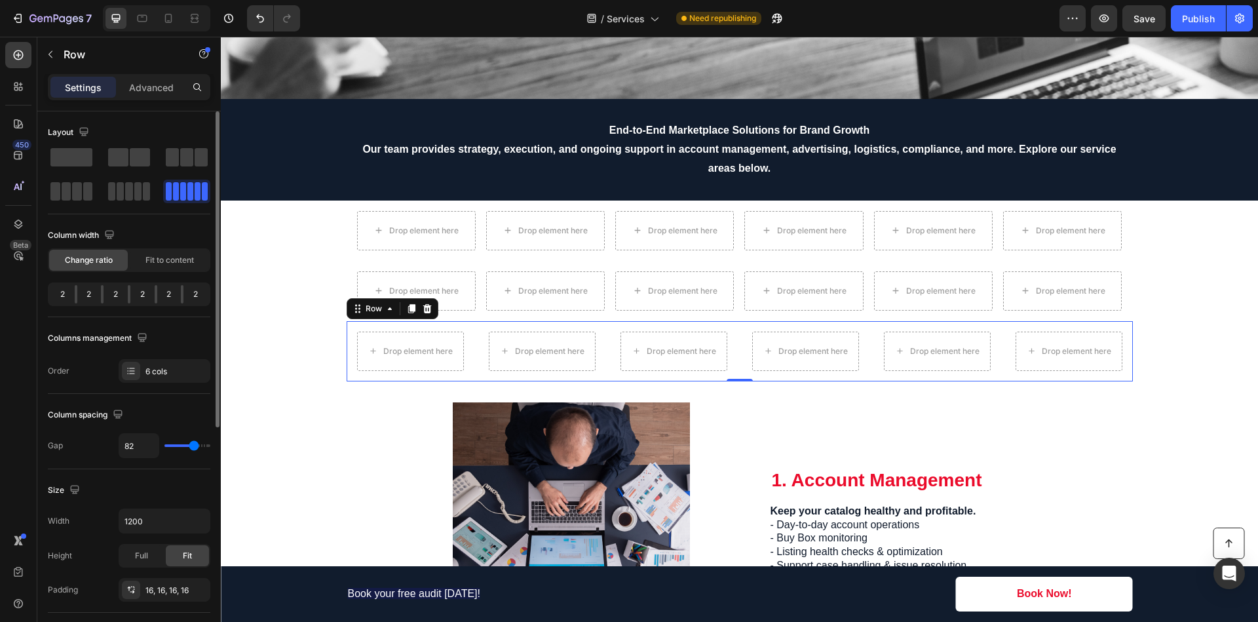
type input "85"
type input "87"
type input "88"
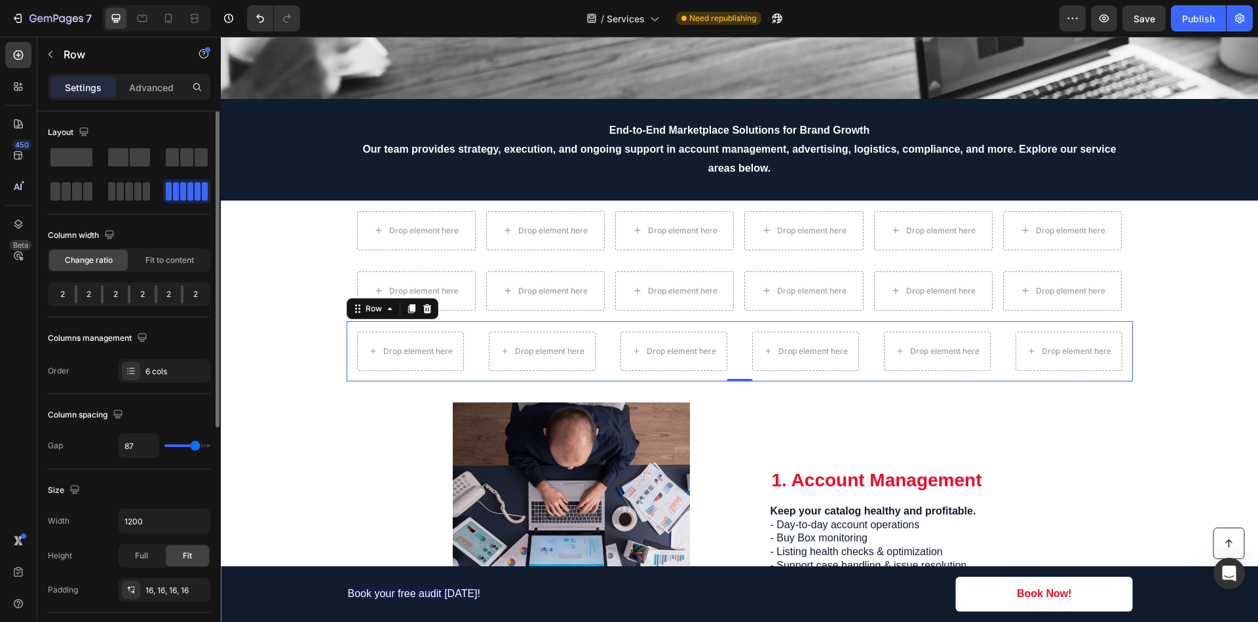
type input "88"
type input "89"
type input "90"
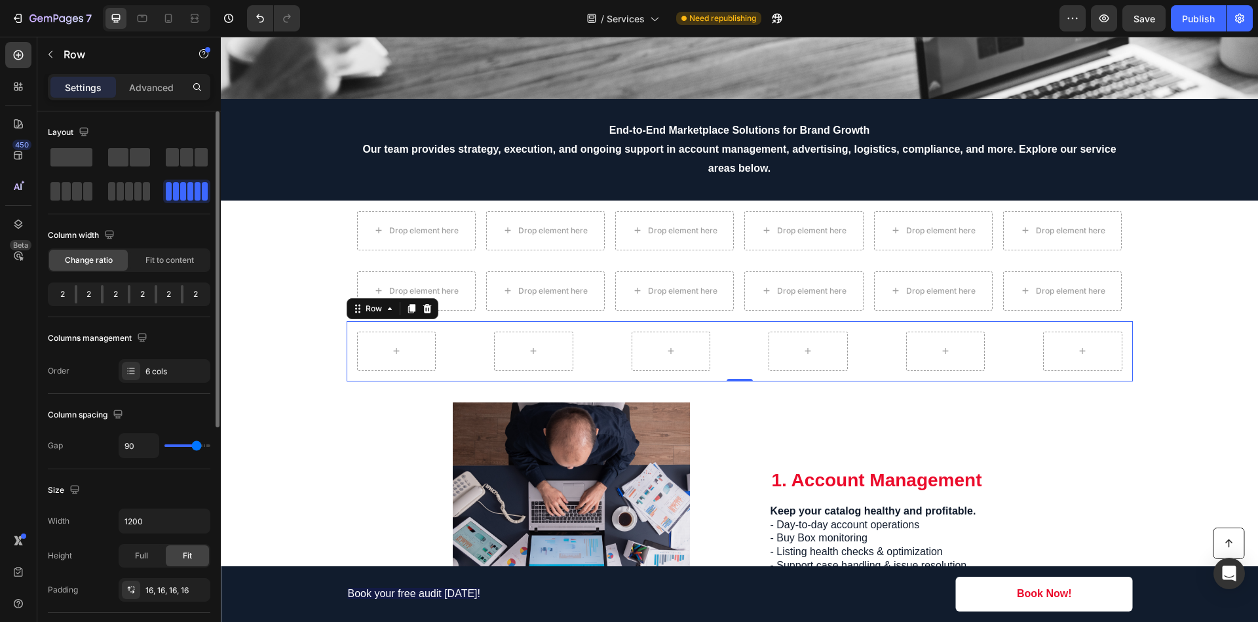
type input "91"
type input "92"
type input "93"
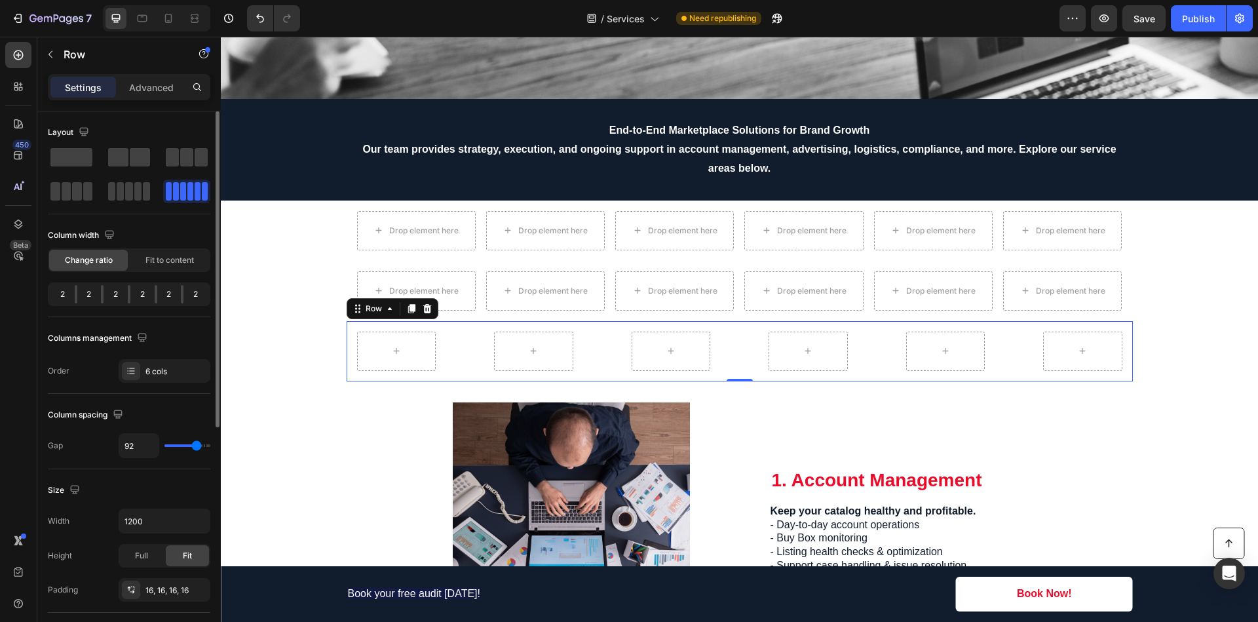
type input "93"
type input "94"
type input "95"
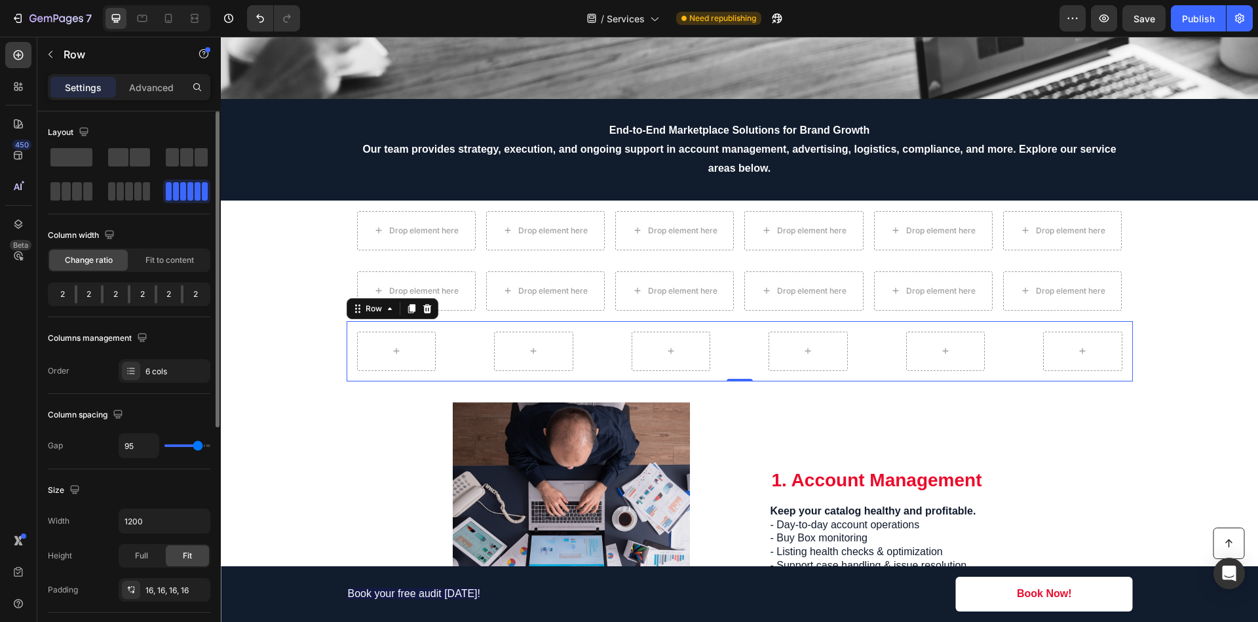
type input "96"
type input "97"
type input "98"
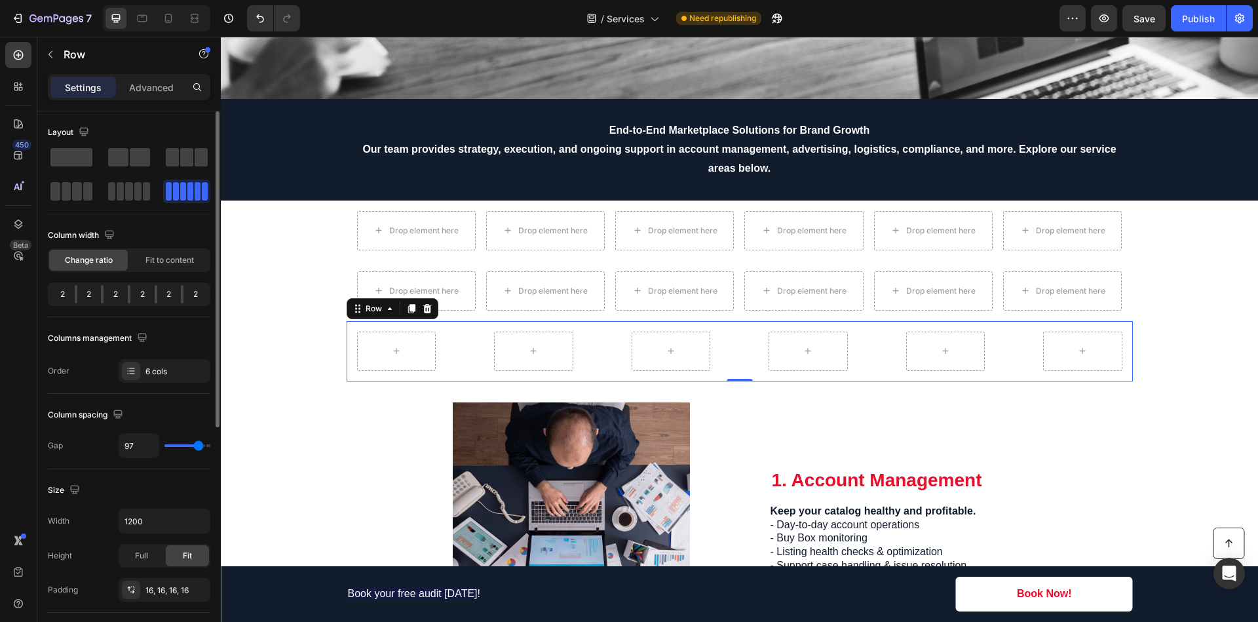
type input "98"
type input "100"
type input "101"
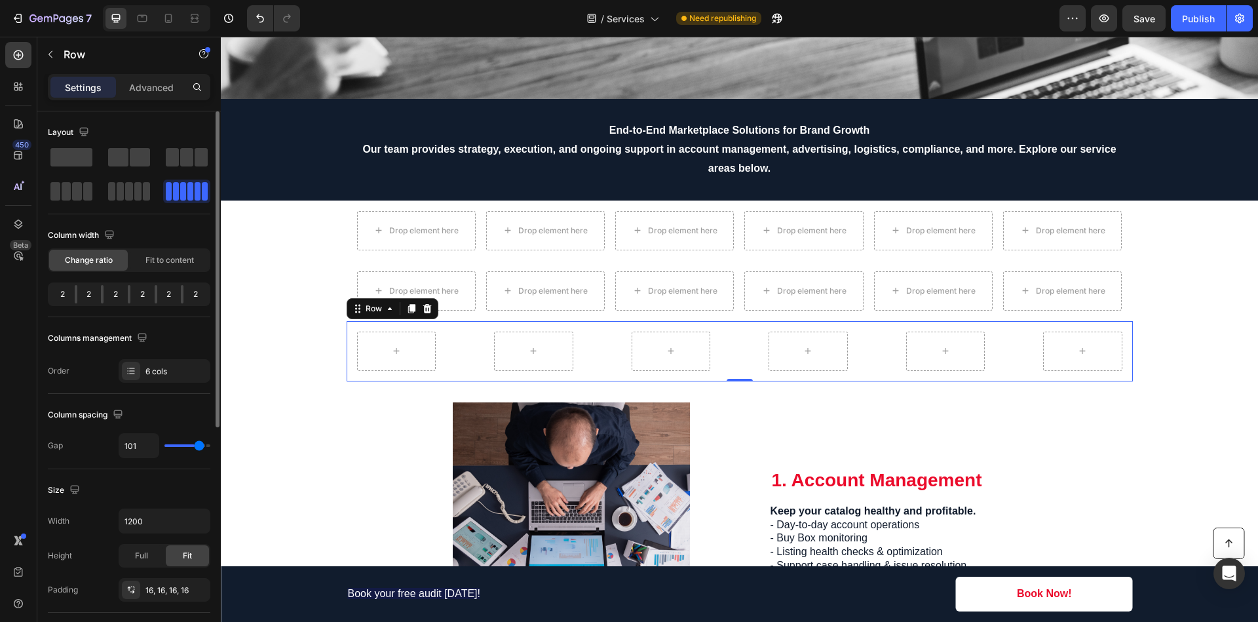
type input "104"
type input "105"
type input "106"
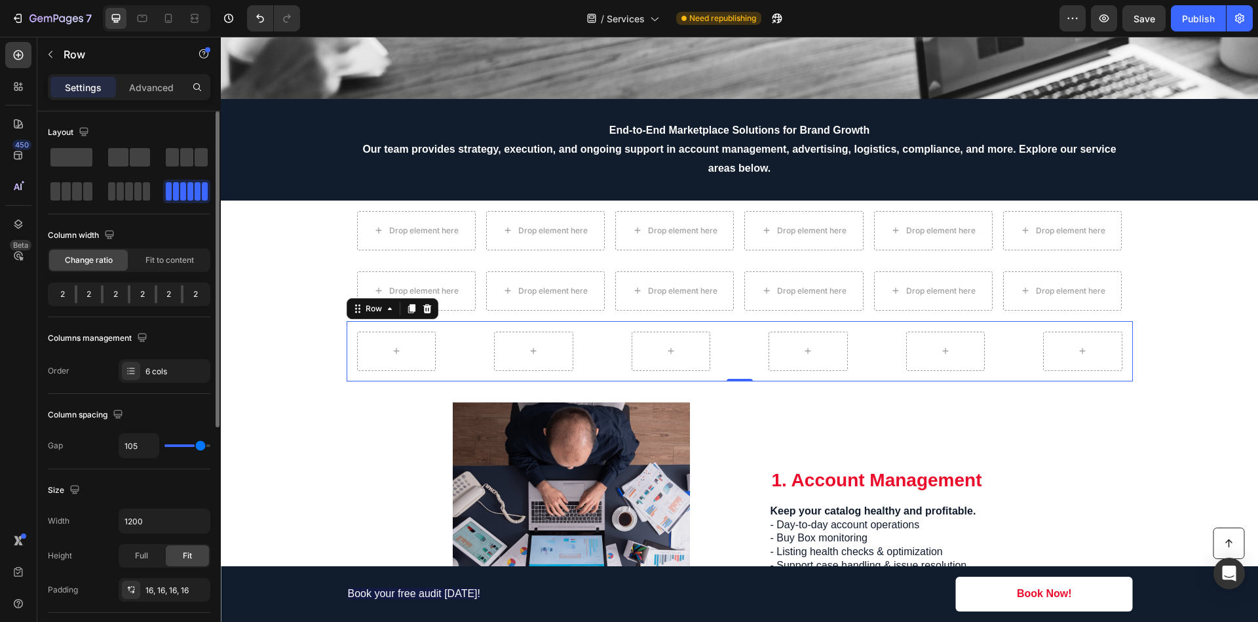
type input "106"
type input "108"
type input "111"
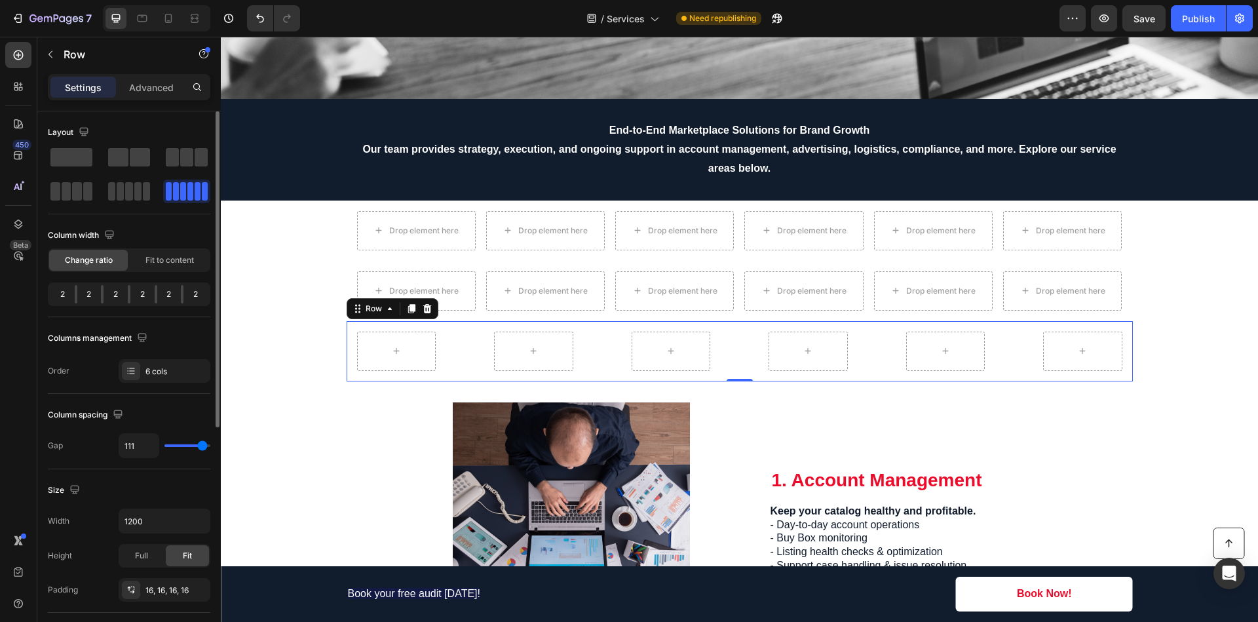
type input "113"
type input "115"
type input "118"
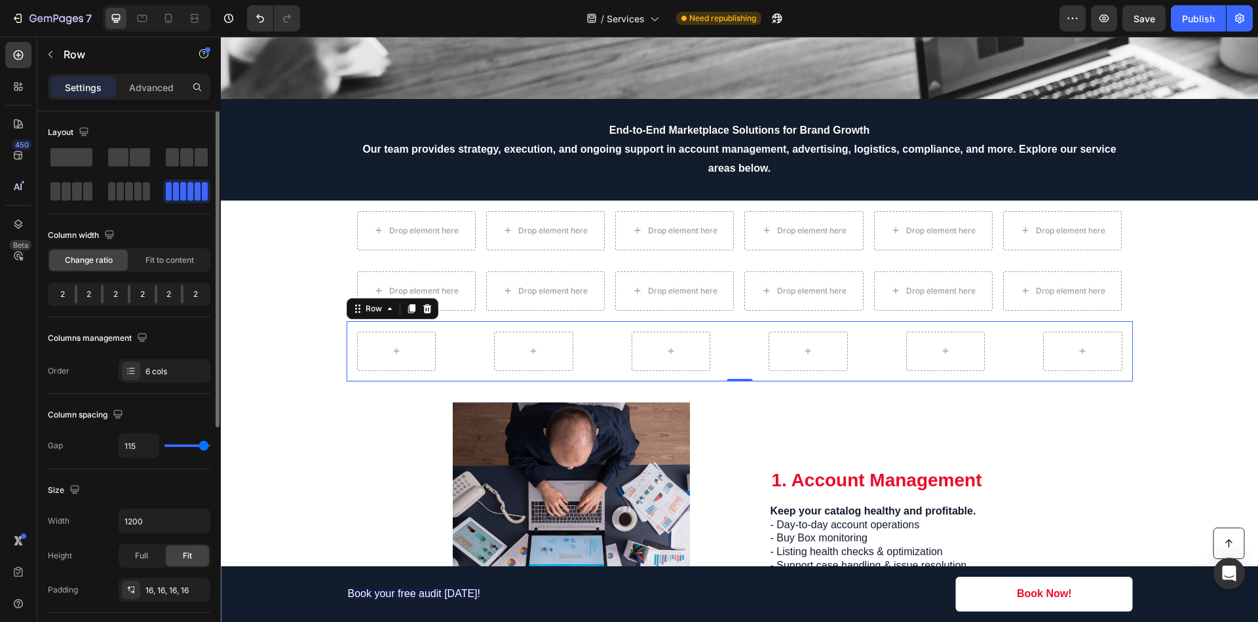
type input "118"
type input "120"
type input "83"
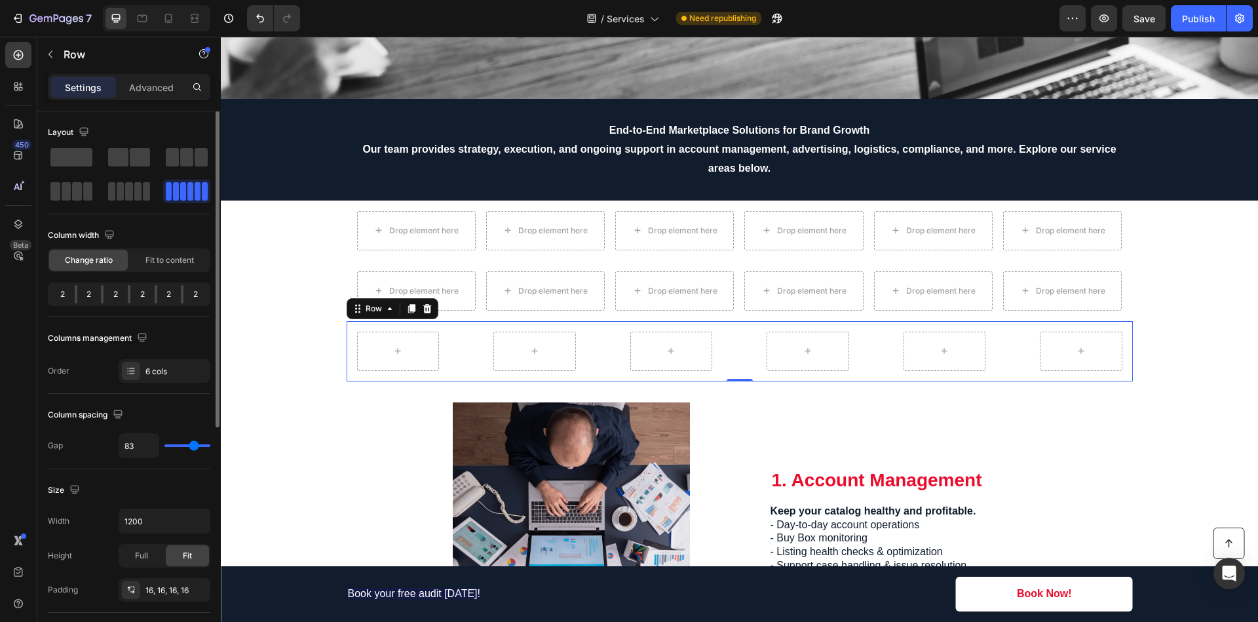
type input "79"
type input "75"
type input "72"
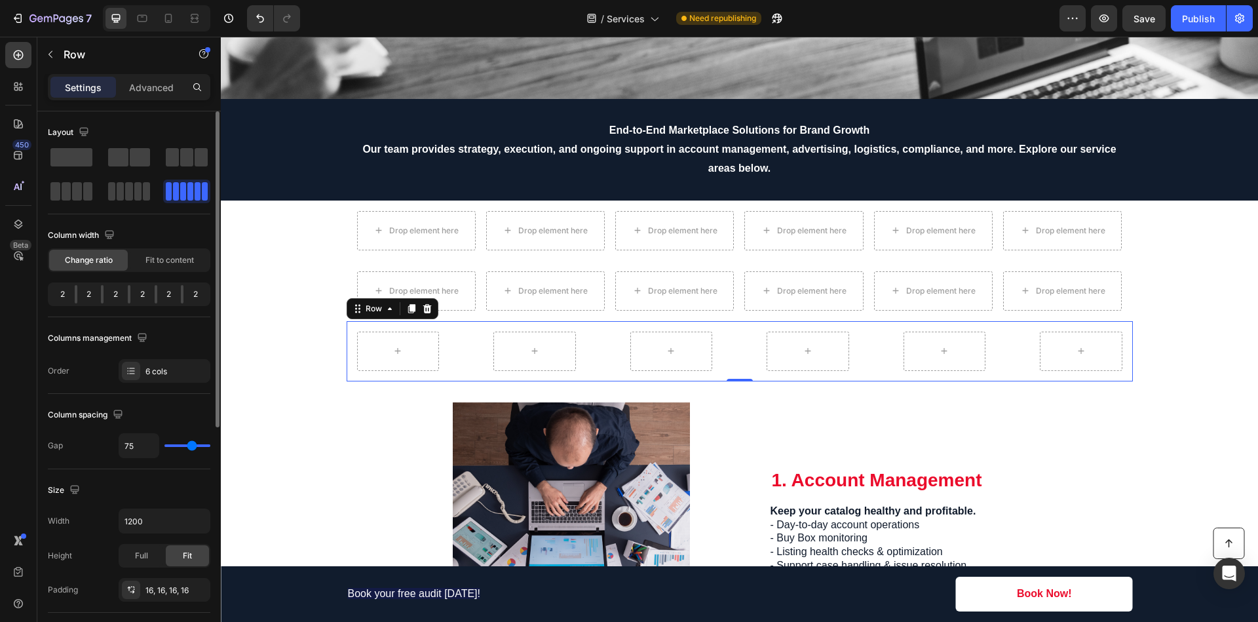
type input "72"
type input "67"
type input "65"
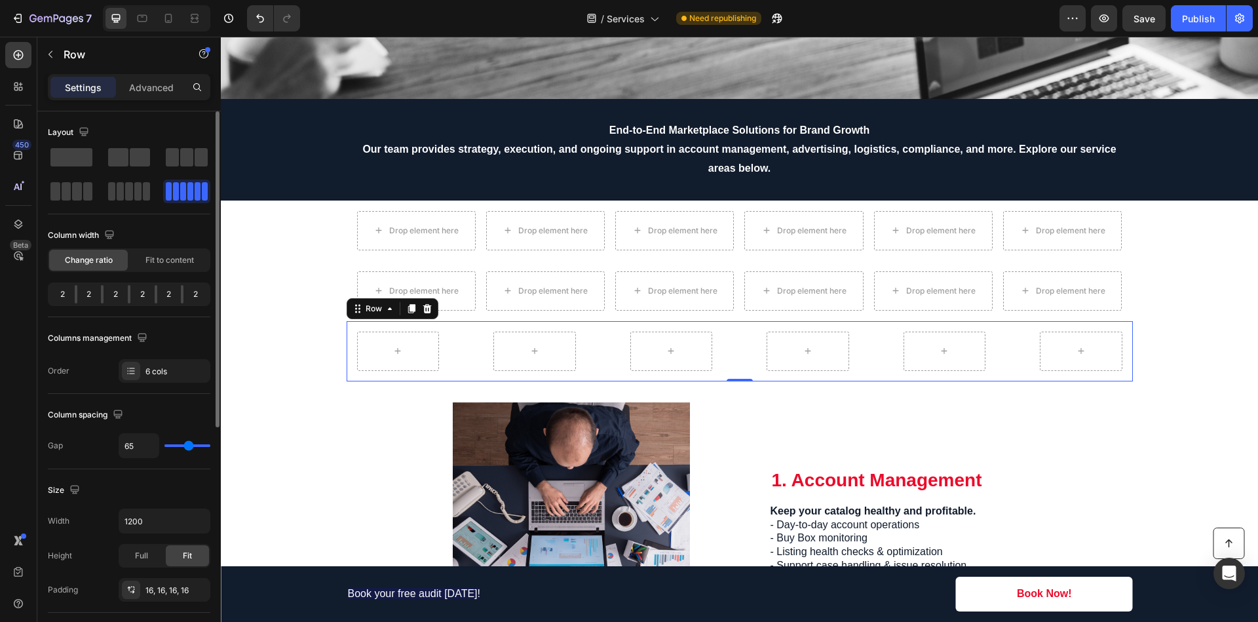
type input "61"
type input "57"
type input "52"
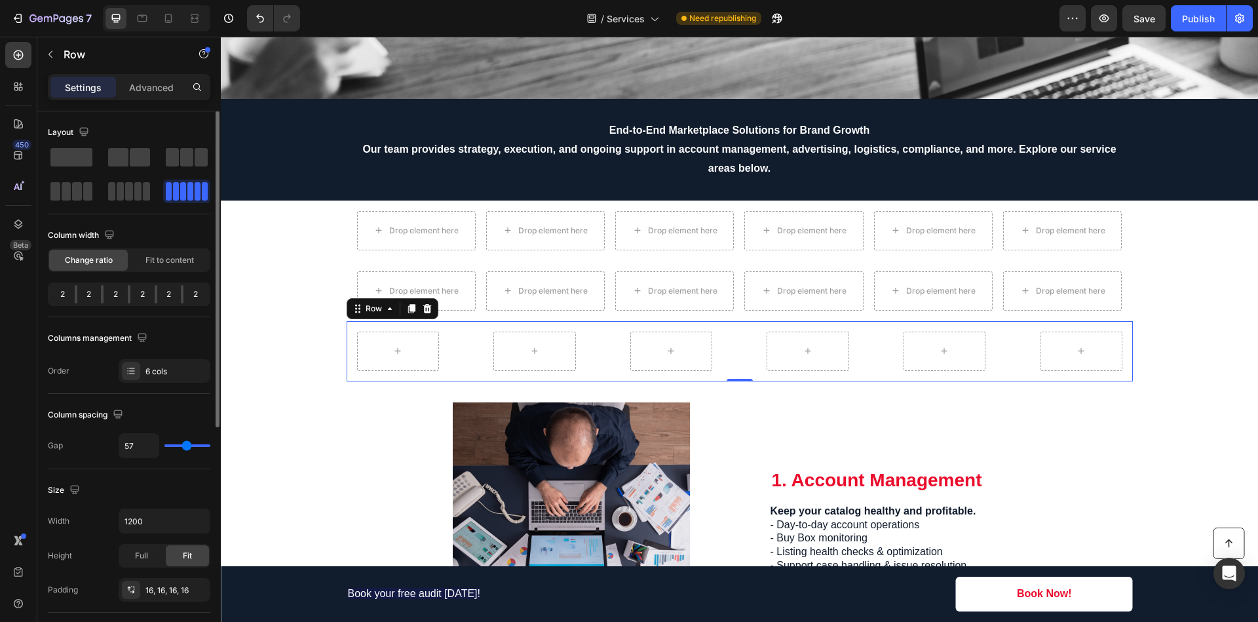
type input "52"
type input "47"
type input "43"
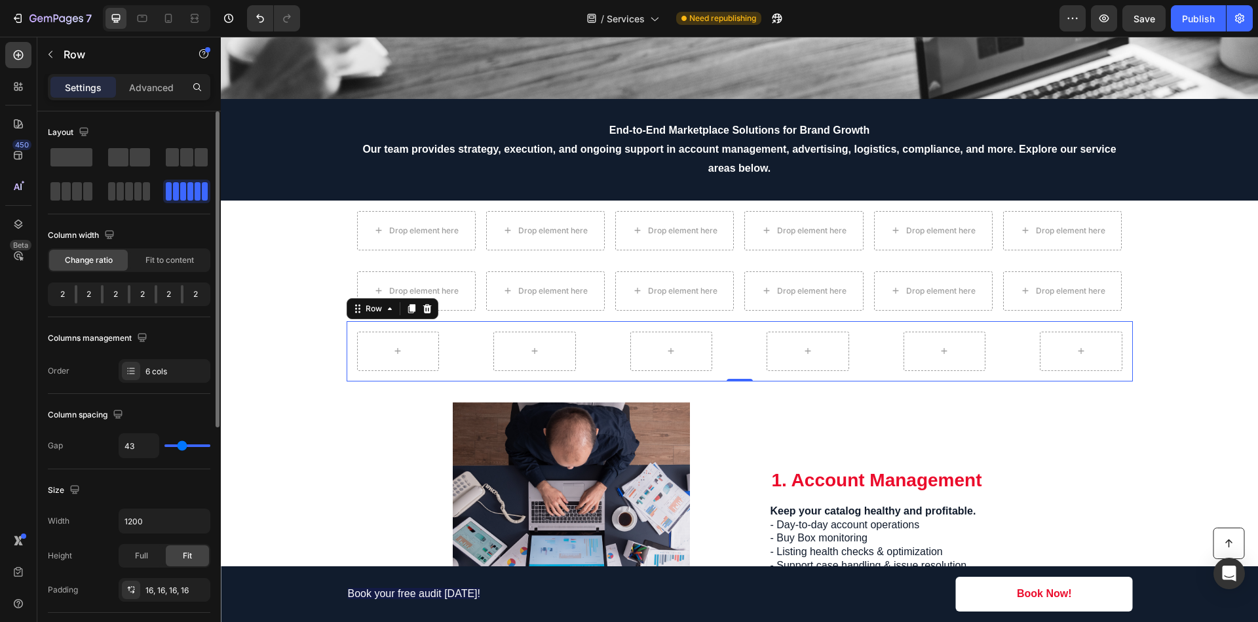
type input "38"
type input "33"
type input "28"
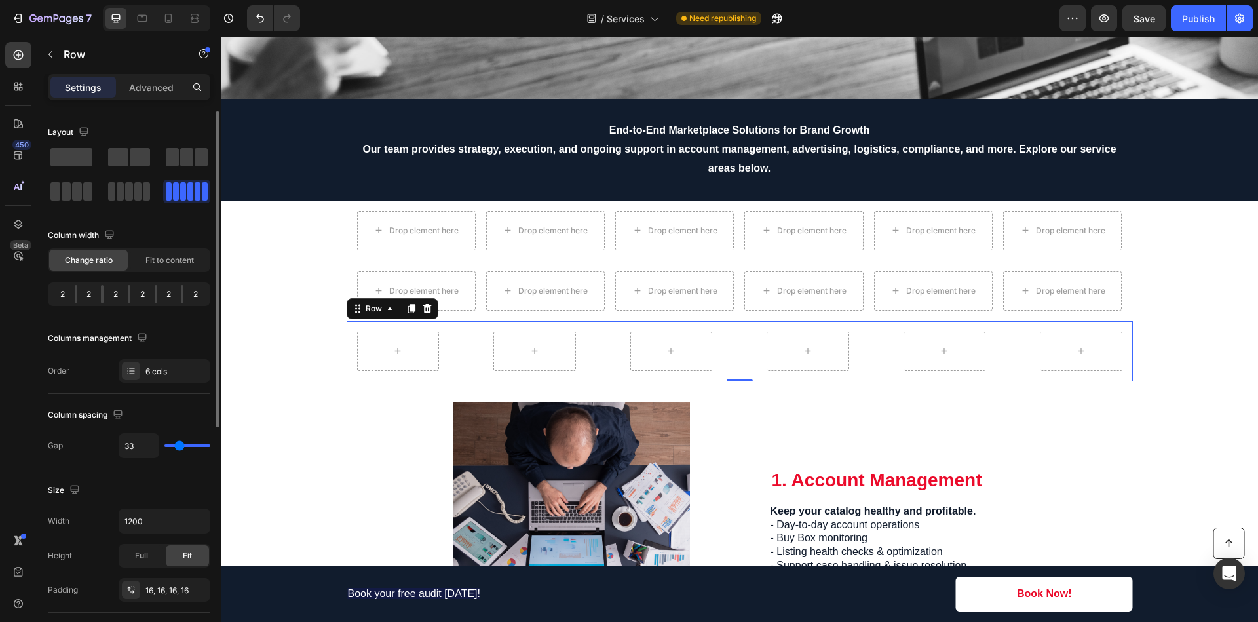
type input "28"
type input "22"
type input "16"
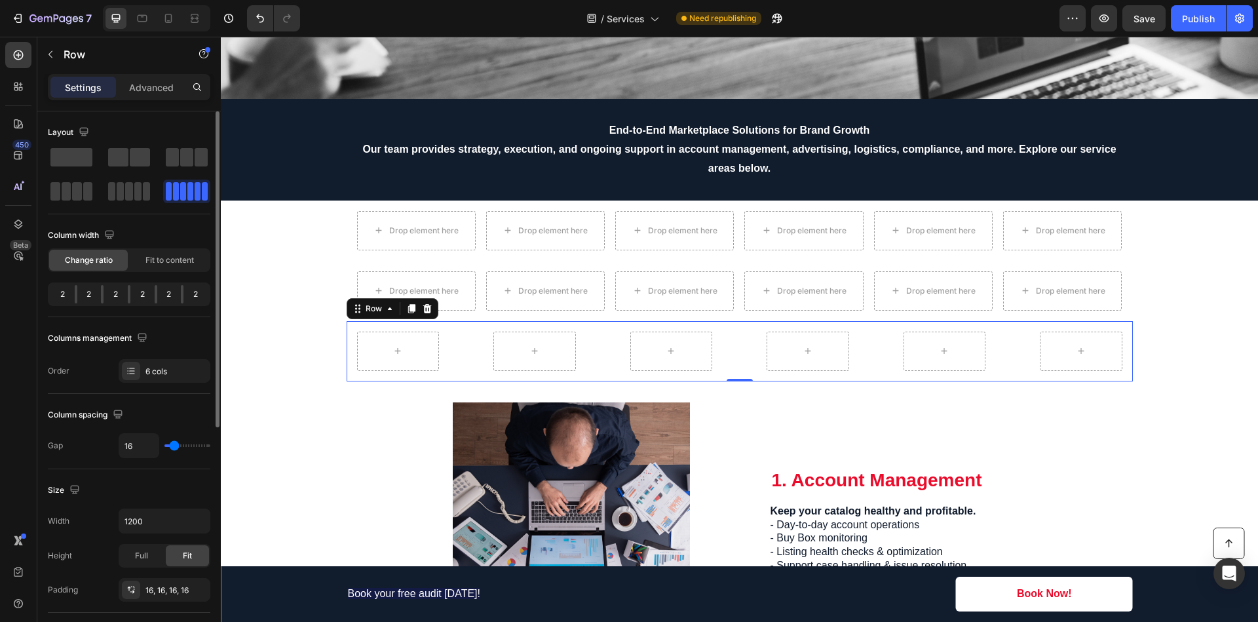
type input "9"
type input "4"
type input "0"
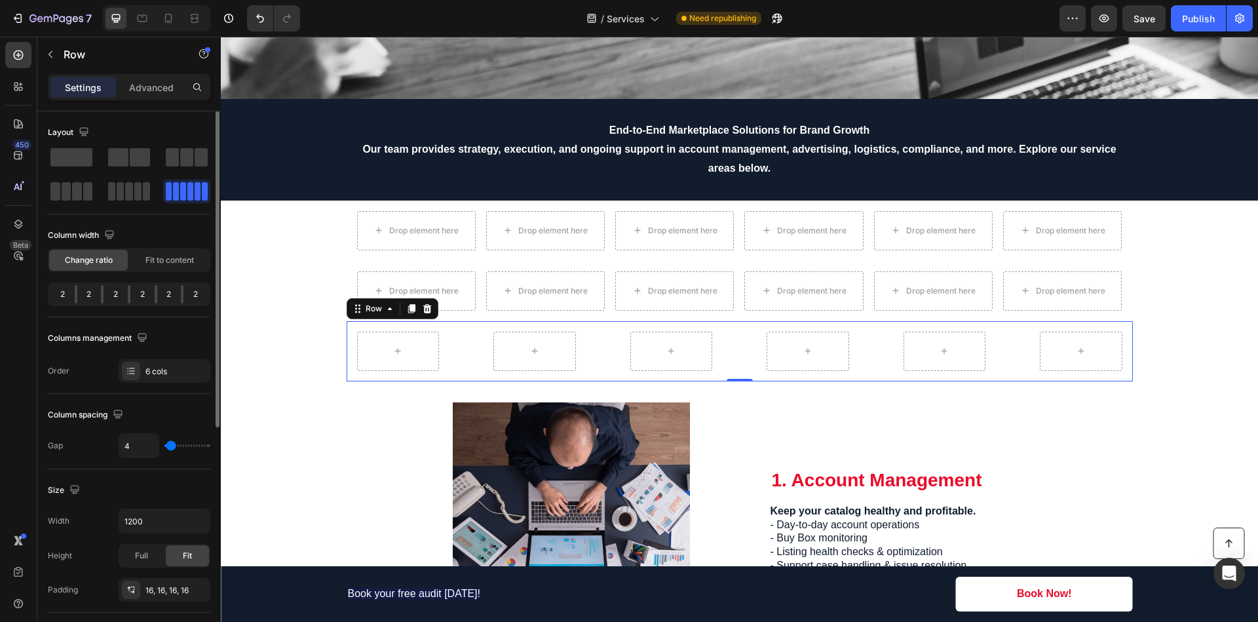
type input "0"
type input "1"
type input "2"
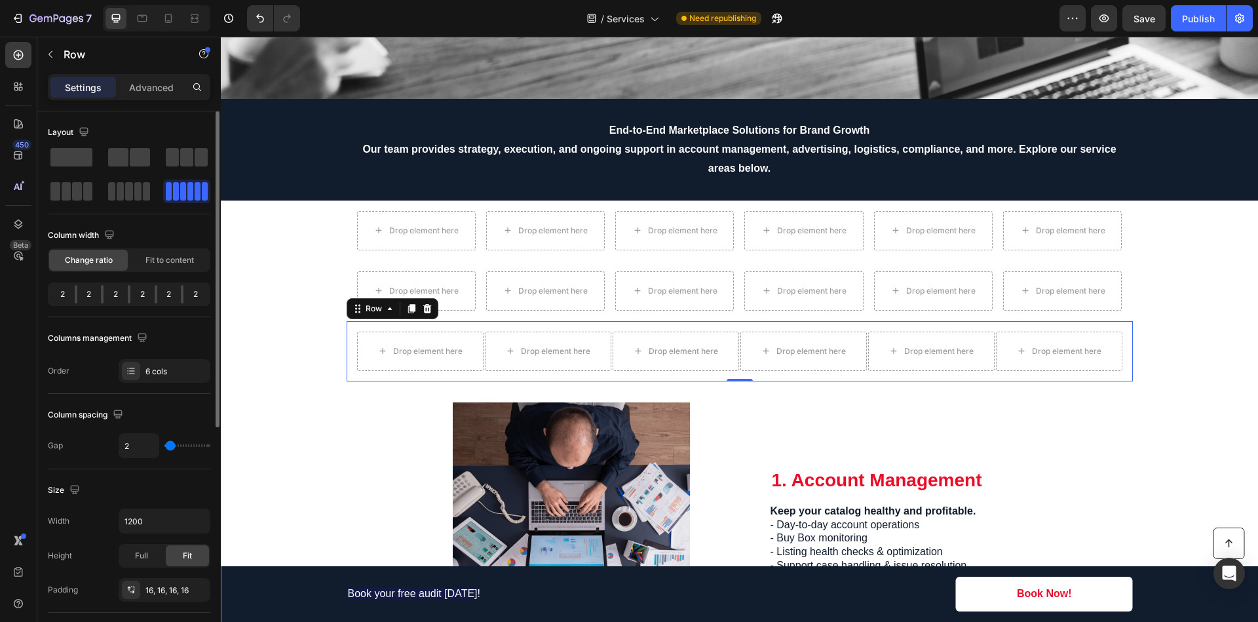
type input "3"
type input "4"
type input "5"
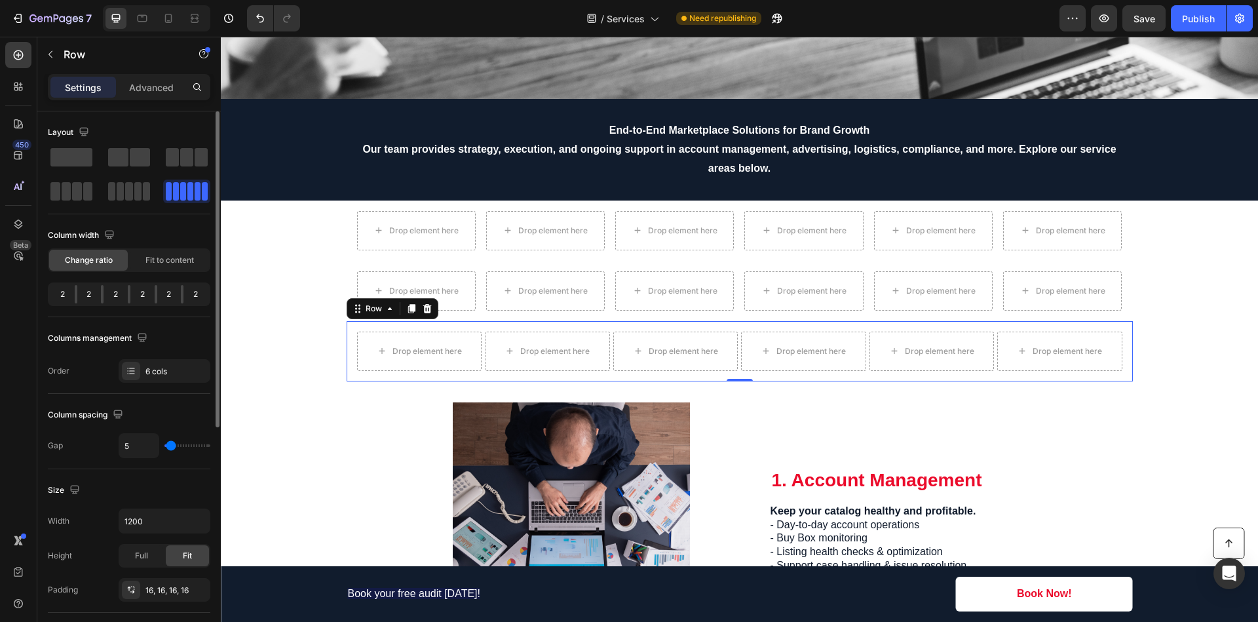
type input "4"
click at [170, 444] on input "range" at bounding box center [187, 445] width 46 height 3
type input "4"
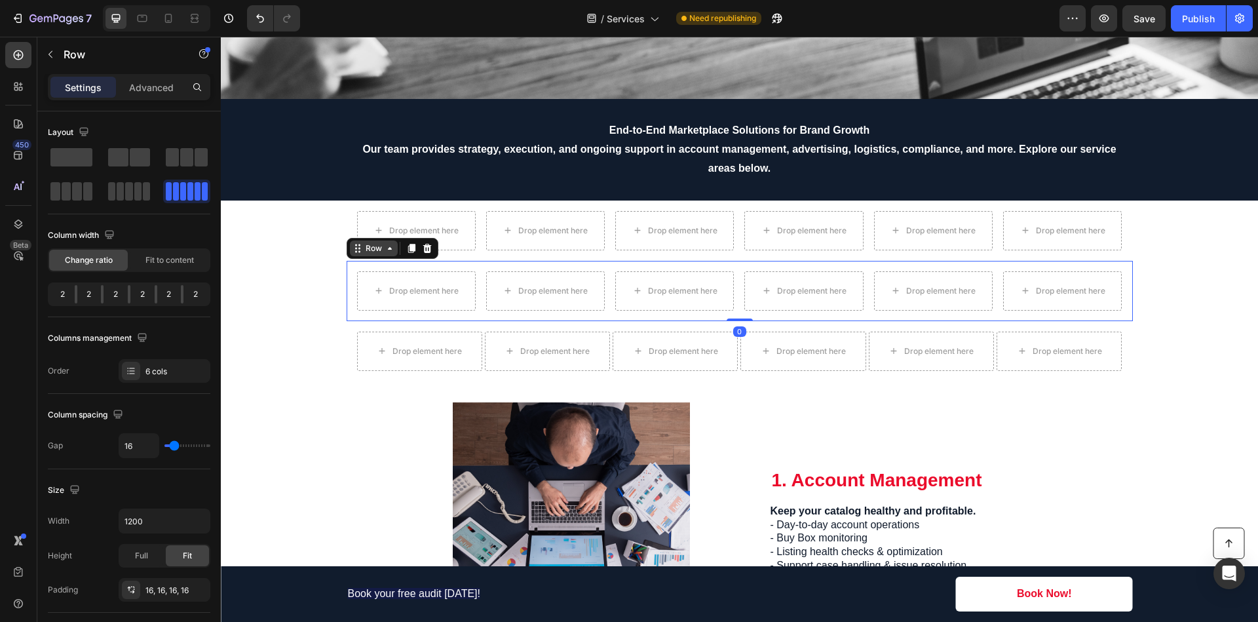
click at [353, 256] on div "Row" at bounding box center [393, 248] width 92 height 21
drag, startPoint x: 142, startPoint y: 451, endPoint x: 109, endPoint y: 449, distance: 32.8
click at [112, 449] on div "Gap 16" at bounding box center [129, 445] width 162 height 25
drag, startPoint x: 140, startPoint y: 452, endPoint x: 117, endPoint y: 449, distance: 23.2
click at [121, 449] on input "16" at bounding box center [138, 446] width 39 height 24
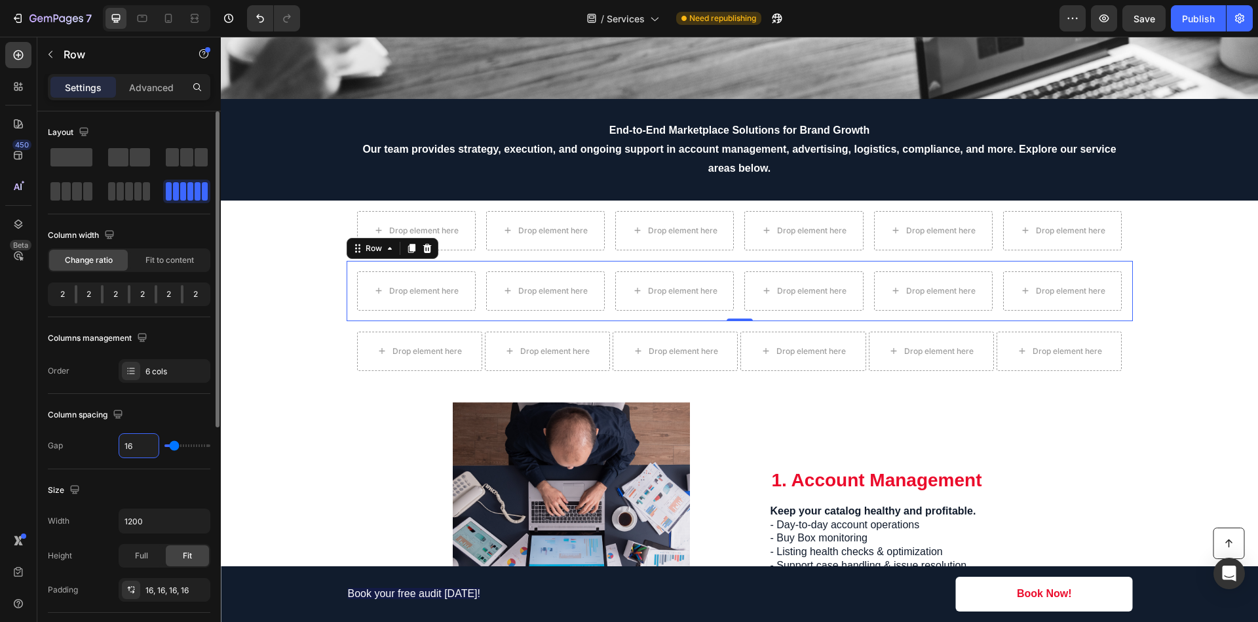
type input "5"
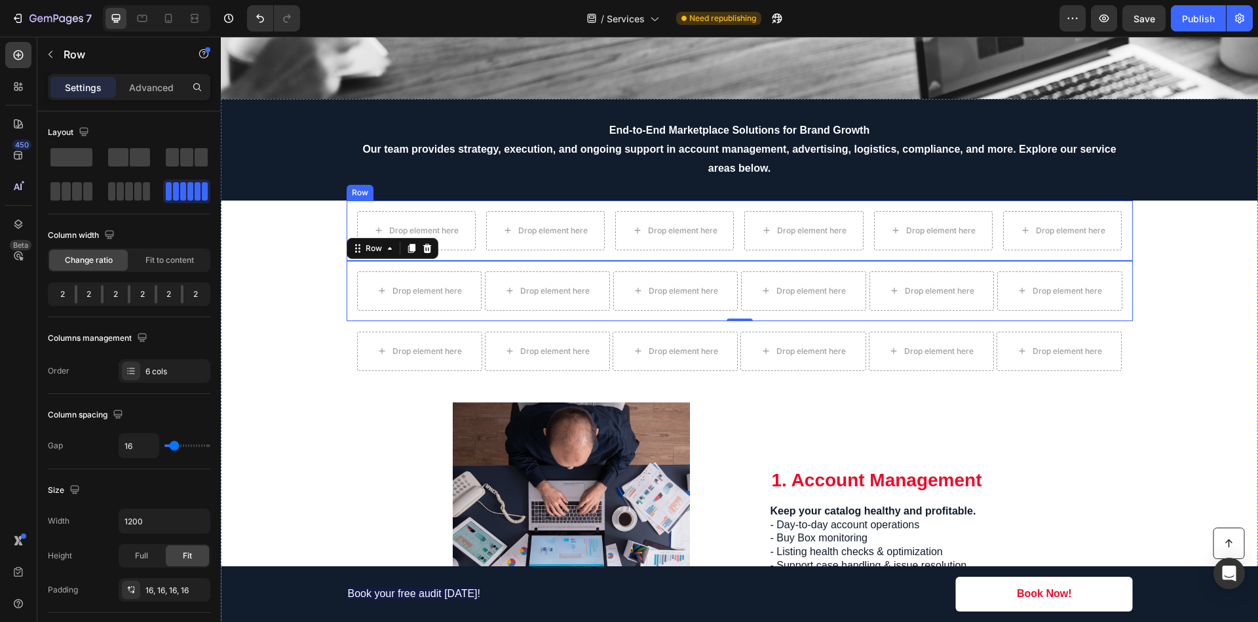
click at [357, 203] on div "Drop element here Drop element here Drop element here Drop element here Drop el…" at bounding box center [740, 230] width 786 height 60
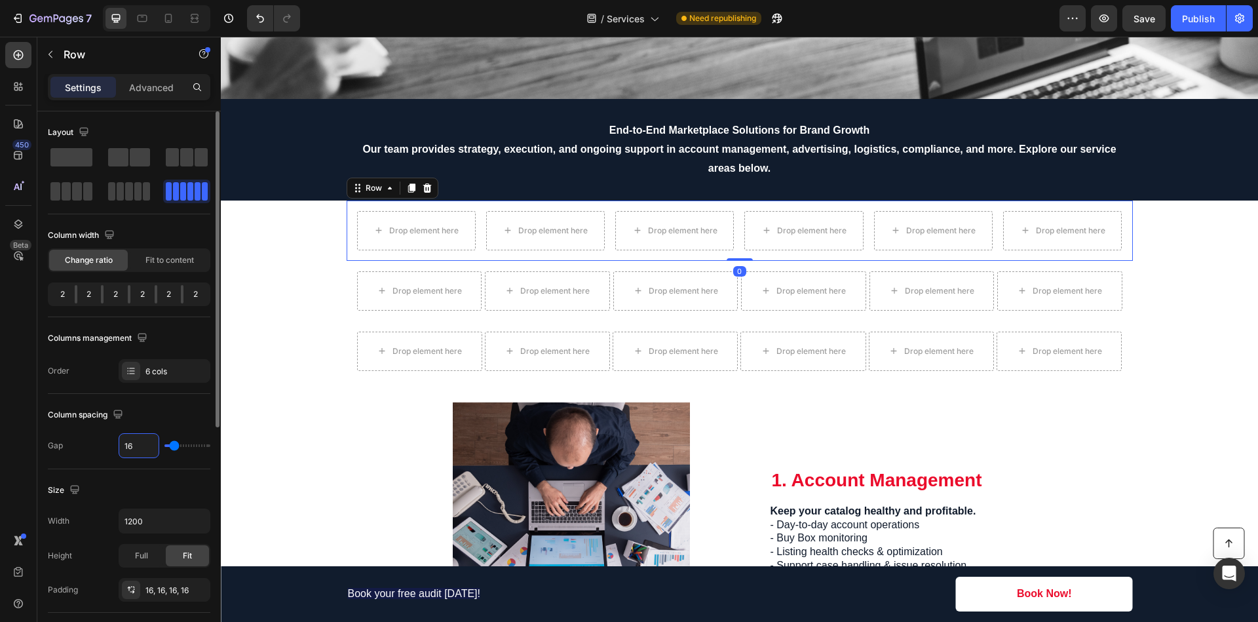
drag, startPoint x: 139, startPoint y: 446, endPoint x: 113, endPoint y: 440, distance: 26.1
click at [115, 440] on div "Gap 16" at bounding box center [129, 445] width 162 height 25
drag, startPoint x: 138, startPoint y: 446, endPoint x: 115, endPoint y: 446, distance: 22.9
click at [115, 446] on div "Gap 16" at bounding box center [129, 445] width 162 height 25
type input "5"
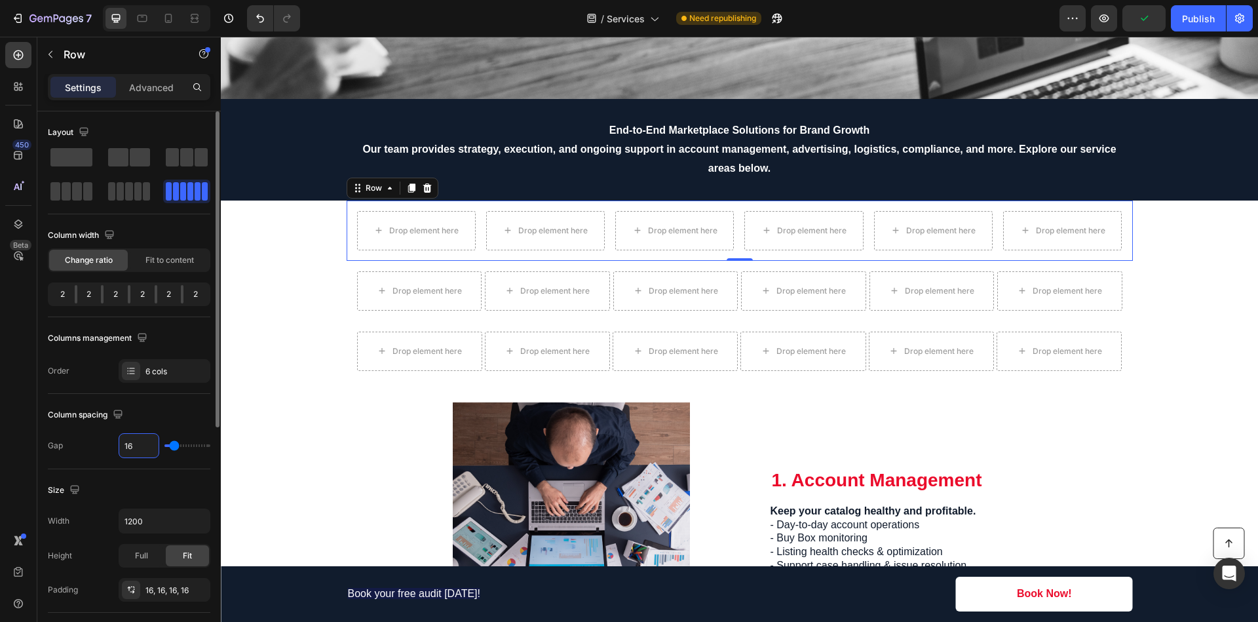
type input "5"
click at [165, 415] on div "Column spacing" at bounding box center [129, 414] width 162 height 21
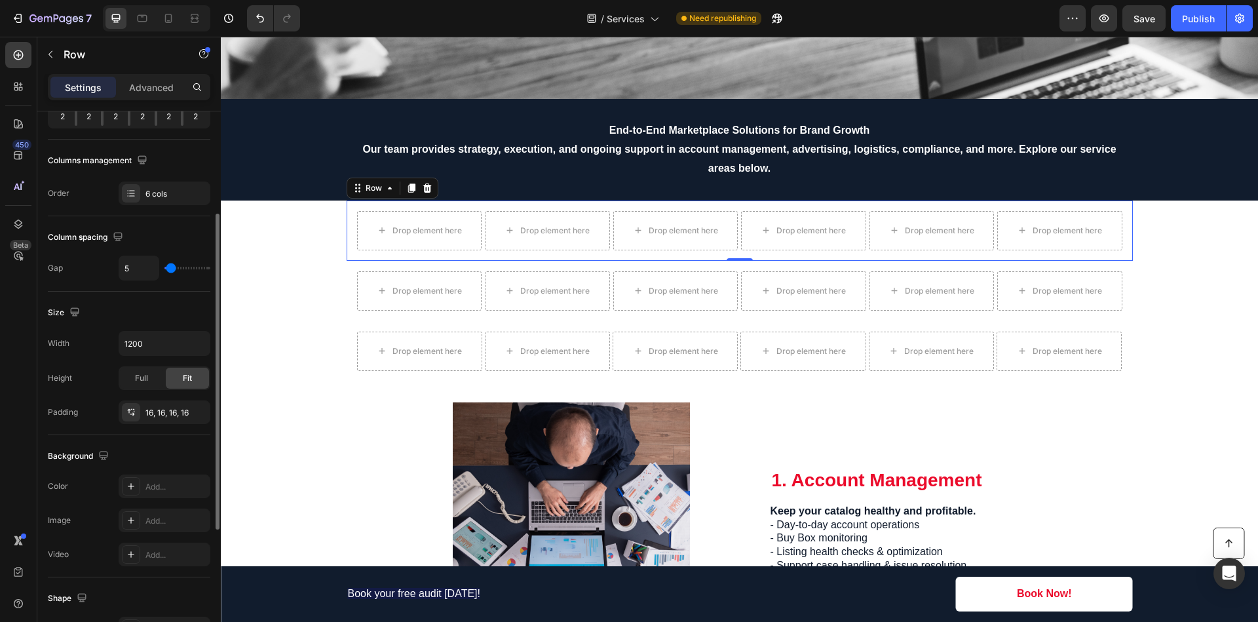
scroll to position [0, 0]
